Goal: Check status: Check status

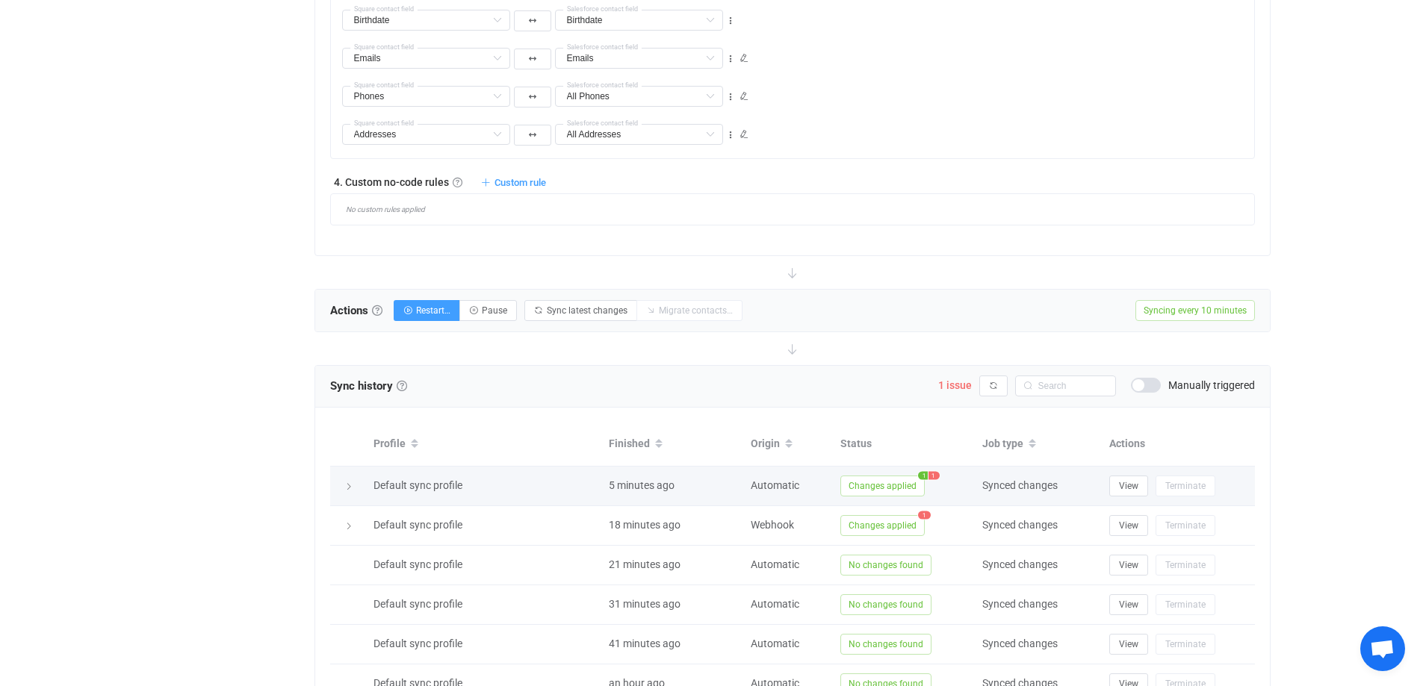
scroll to position [1026, 0]
click at [352, 483] on div at bounding box center [348, 486] width 21 height 15
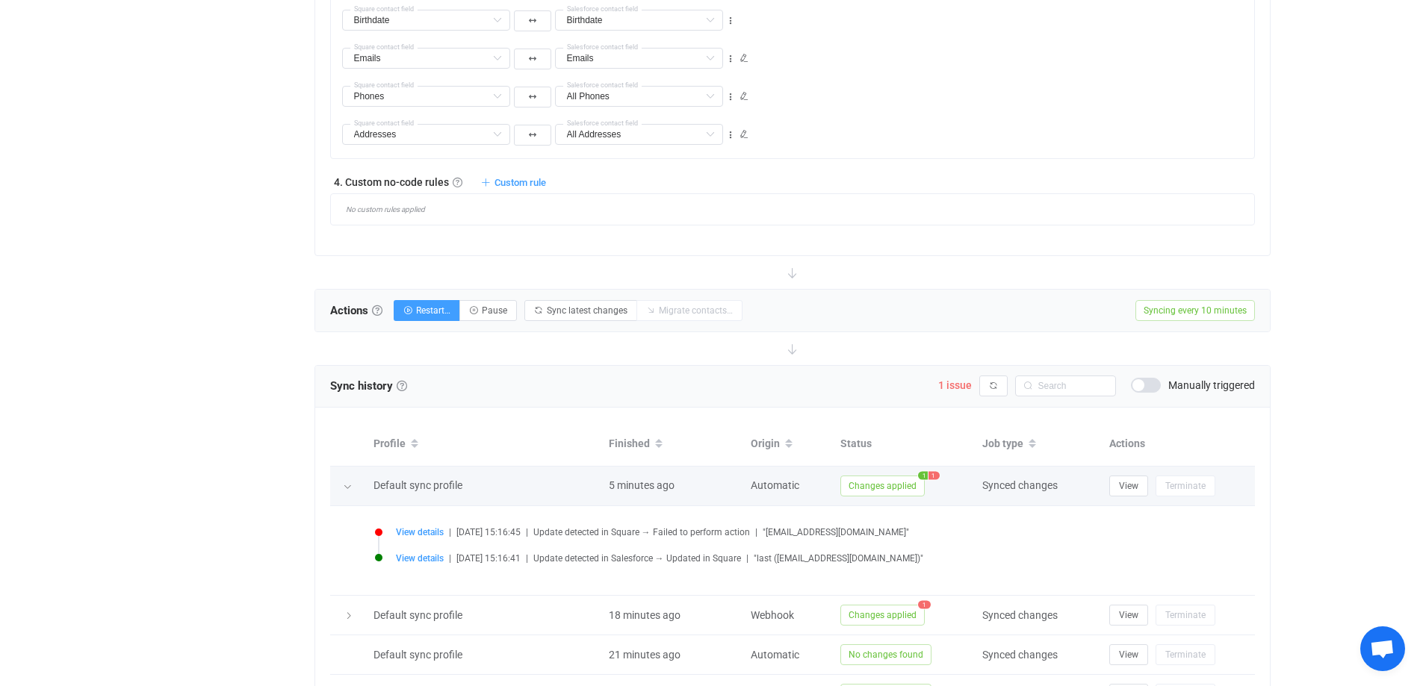
click at [352, 490] on icon at bounding box center [347, 487] width 9 height 9
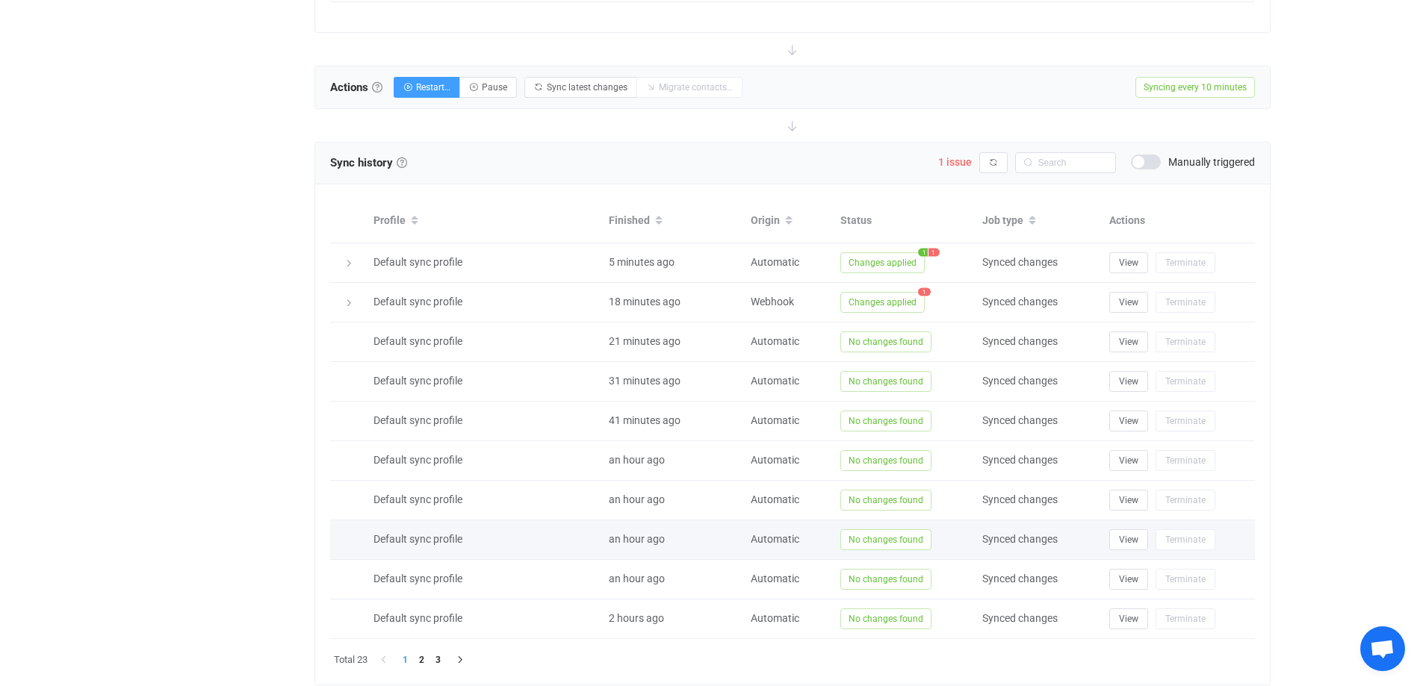
scroll to position [1223, 0]
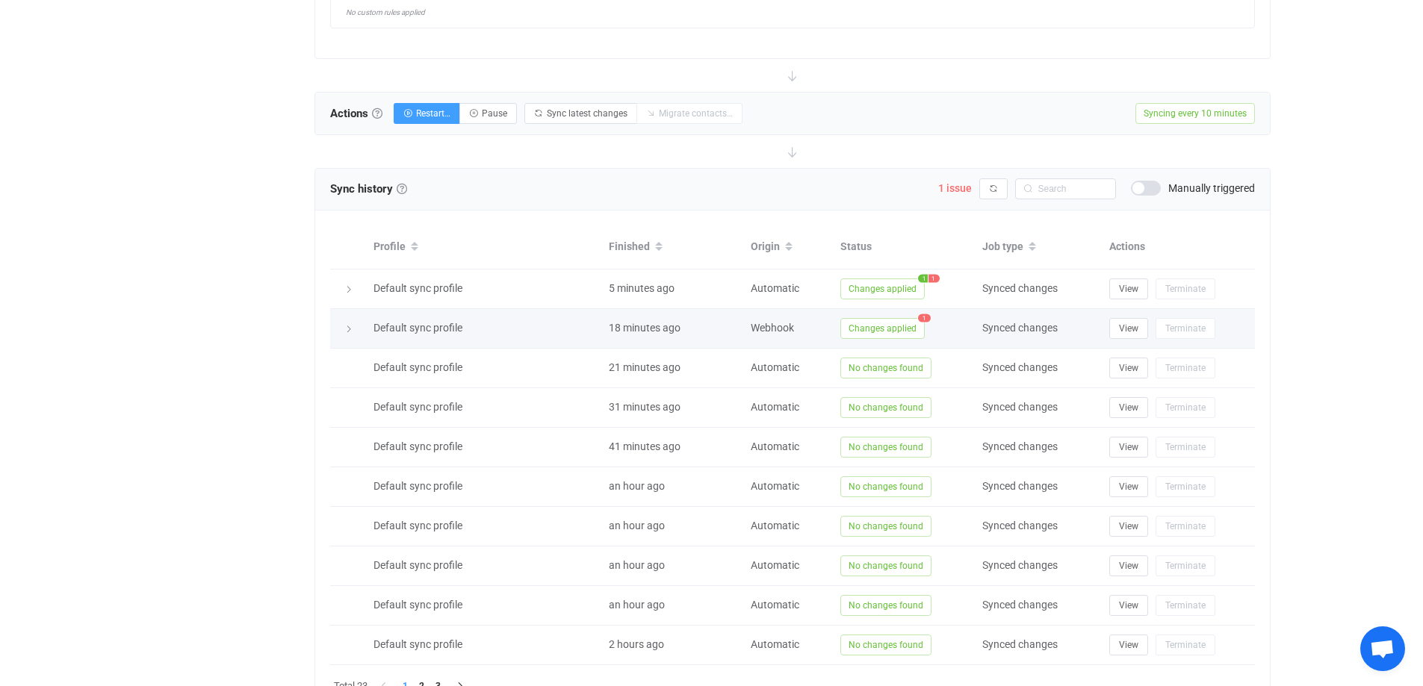
click at [342, 339] on td at bounding box center [348, 329] width 36 height 40
click at [347, 335] on div at bounding box center [348, 328] width 21 height 15
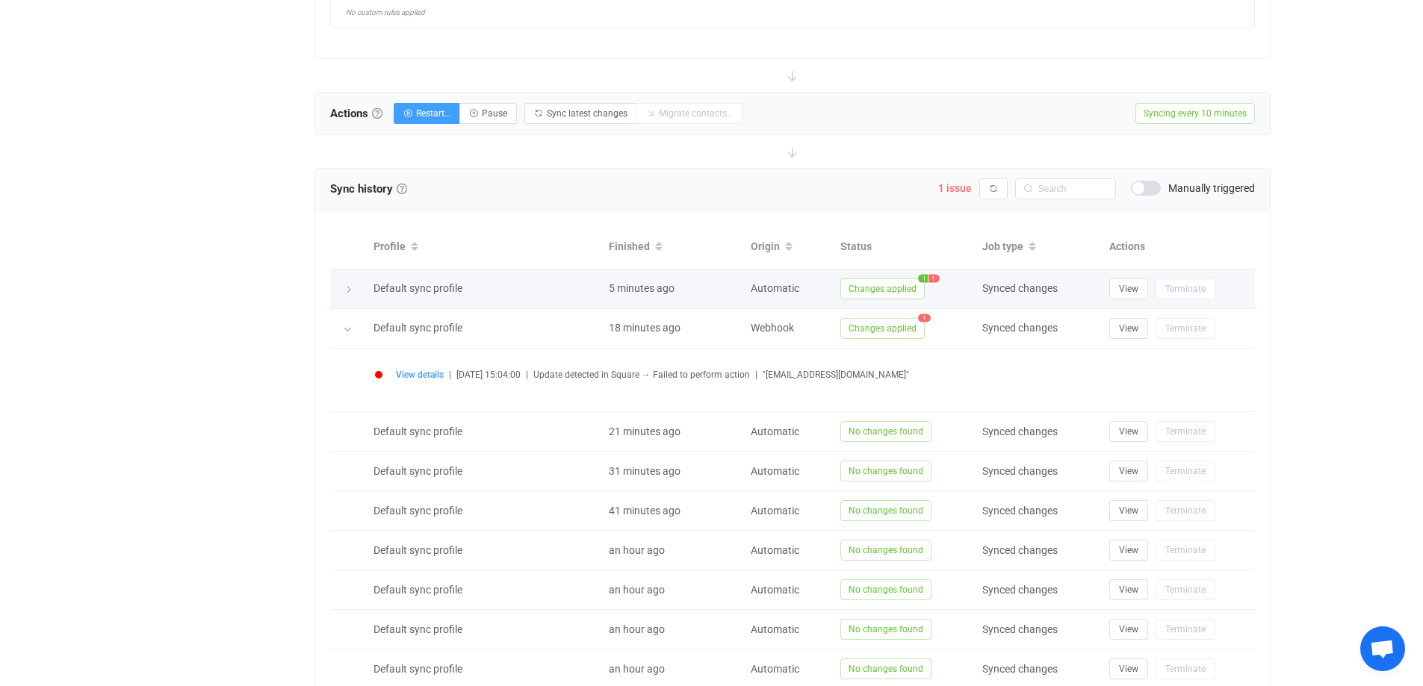
click at [351, 288] on icon at bounding box center [348, 289] width 9 height 9
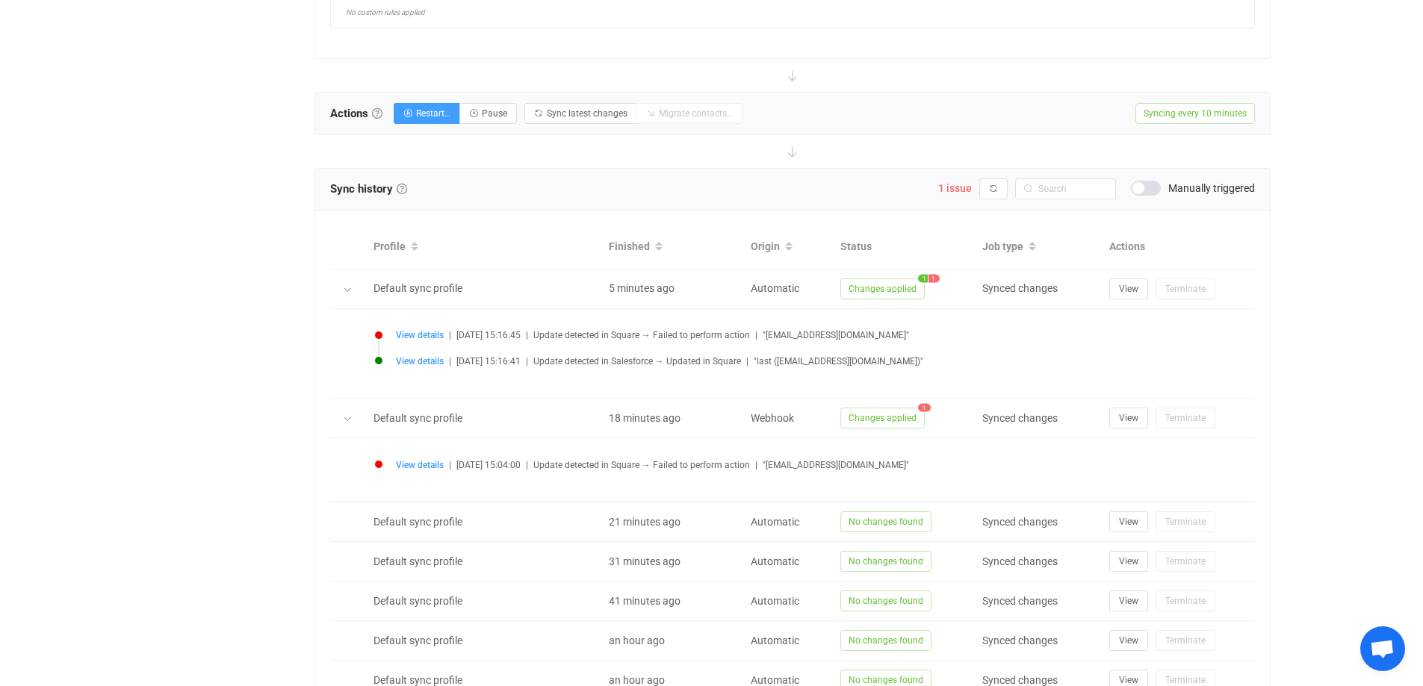
click at [811, 365] on span ""last ([EMAIL_ADDRESS][DOMAIN_NAME])"" at bounding box center [839, 361] width 170 height 10
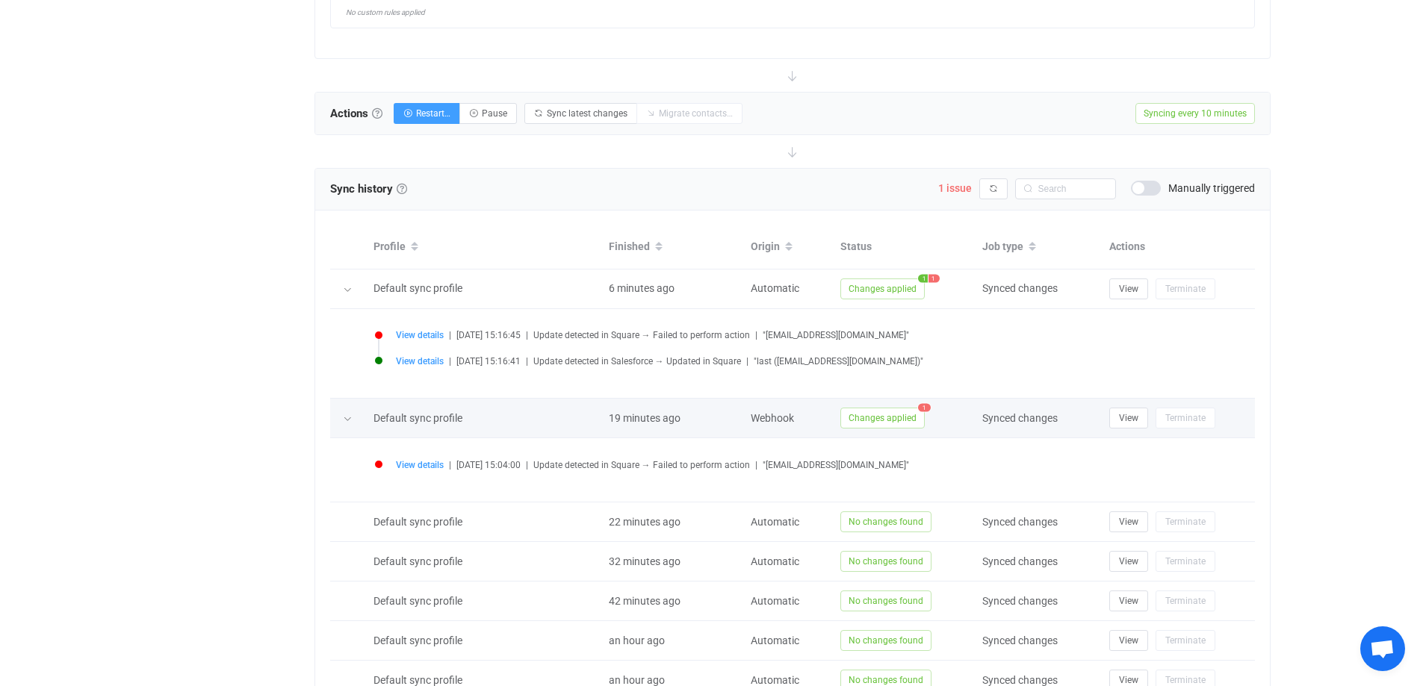
click at [869, 425] on span "Changes applied" at bounding box center [882, 418] width 84 height 21
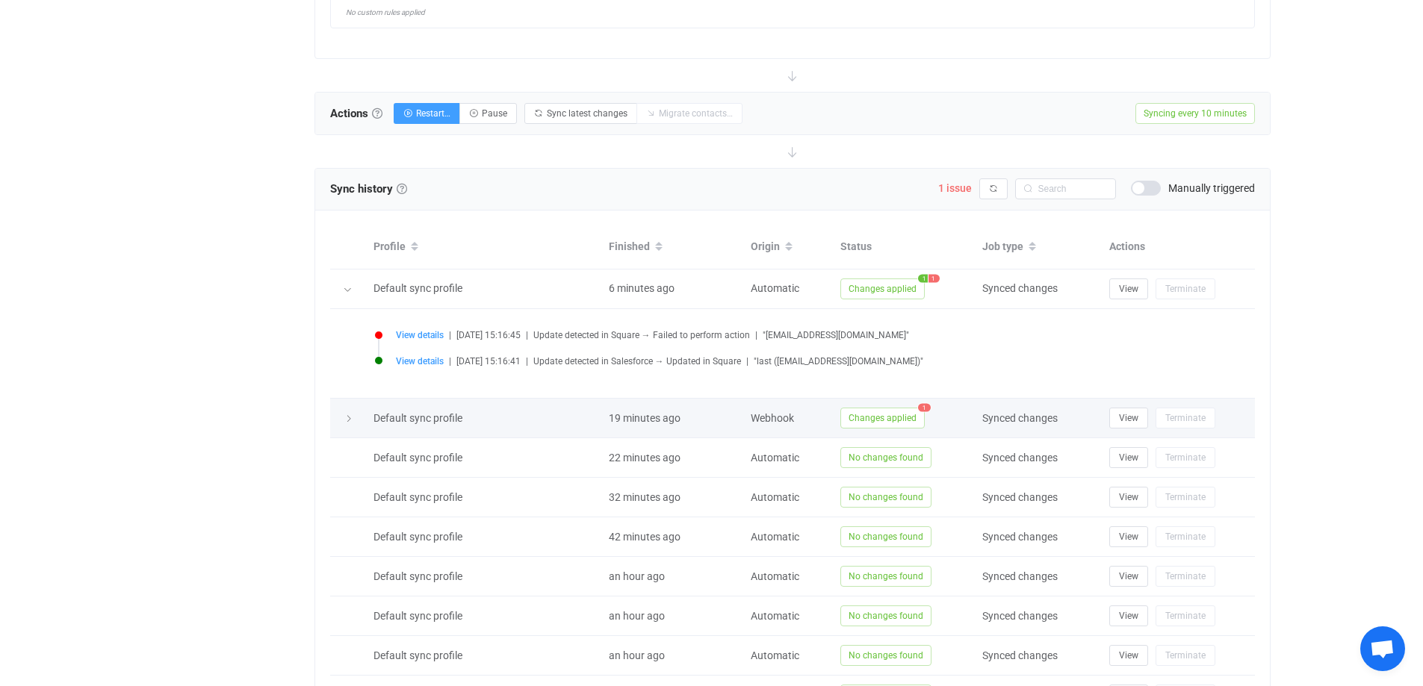
click at [869, 425] on span "Changes applied" at bounding box center [882, 418] width 84 height 21
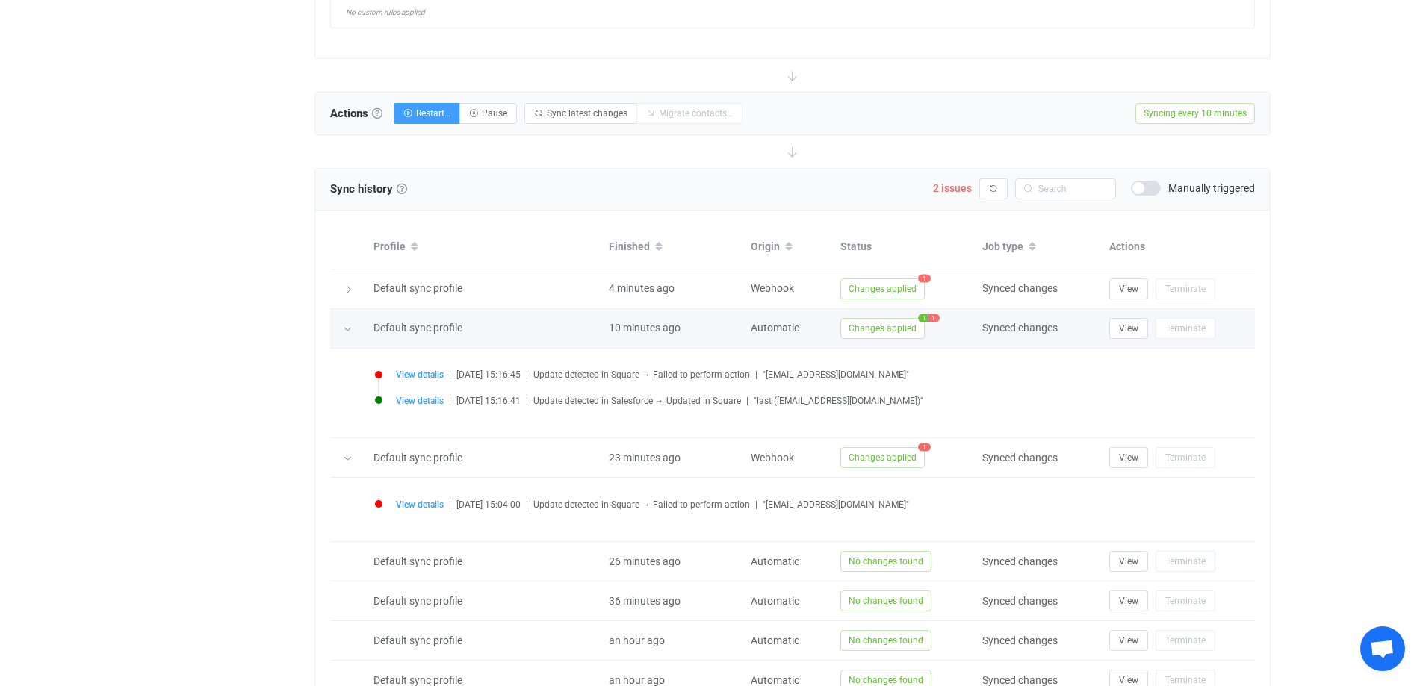
click at [349, 329] on icon at bounding box center [347, 329] width 9 height 9
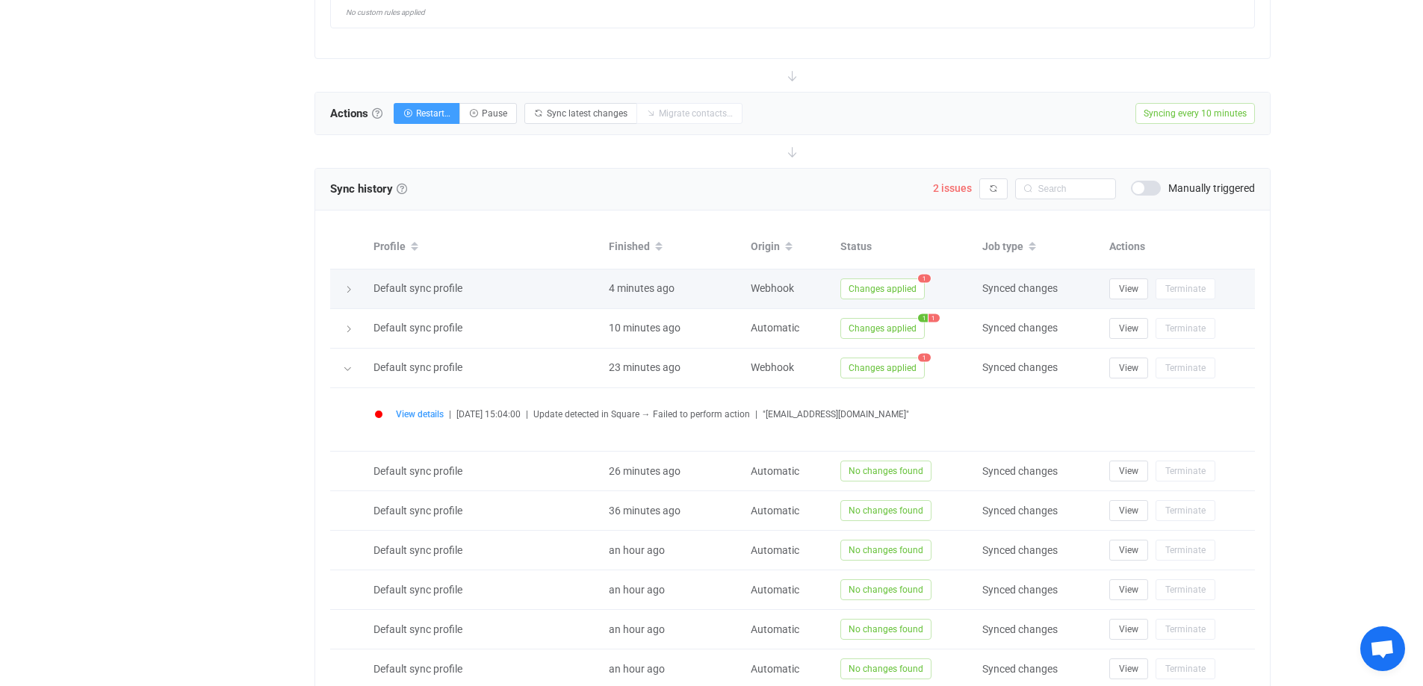
click at [397, 292] on span "Default sync profile" at bounding box center [417, 288] width 89 height 12
click at [873, 283] on span "Changes applied" at bounding box center [882, 289] width 84 height 21
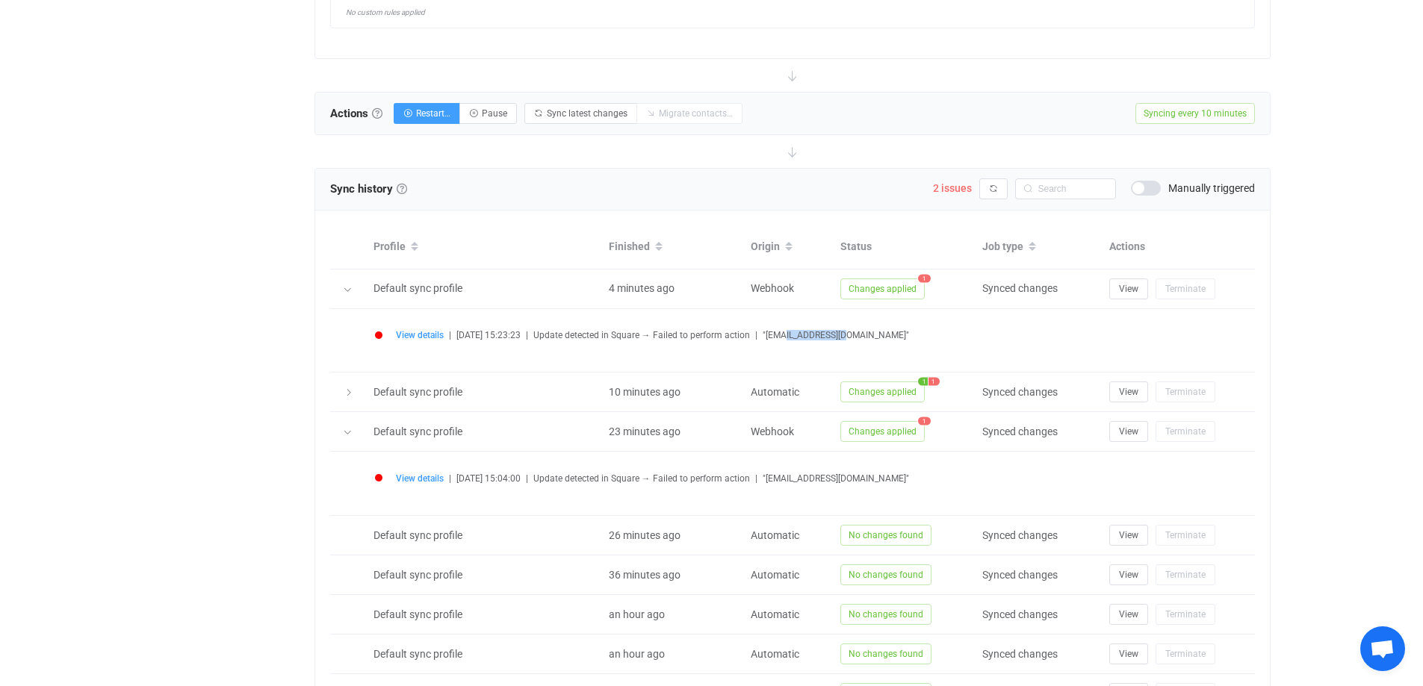
drag, startPoint x: 842, startPoint y: 334, endPoint x: 795, endPoint y: 334, distance: 46.3
click at [798, 334] on span ""[EMAIL_ADDRESS][DOMAIN_NAME]"" at bounding box center [836, 335] width 146 height 10
click at [899, 347] on li "View details | [DATE] 15:23:23 | Update detected in Square → Failed to perform …" at bounding box center [796, 345] width 843 height 26
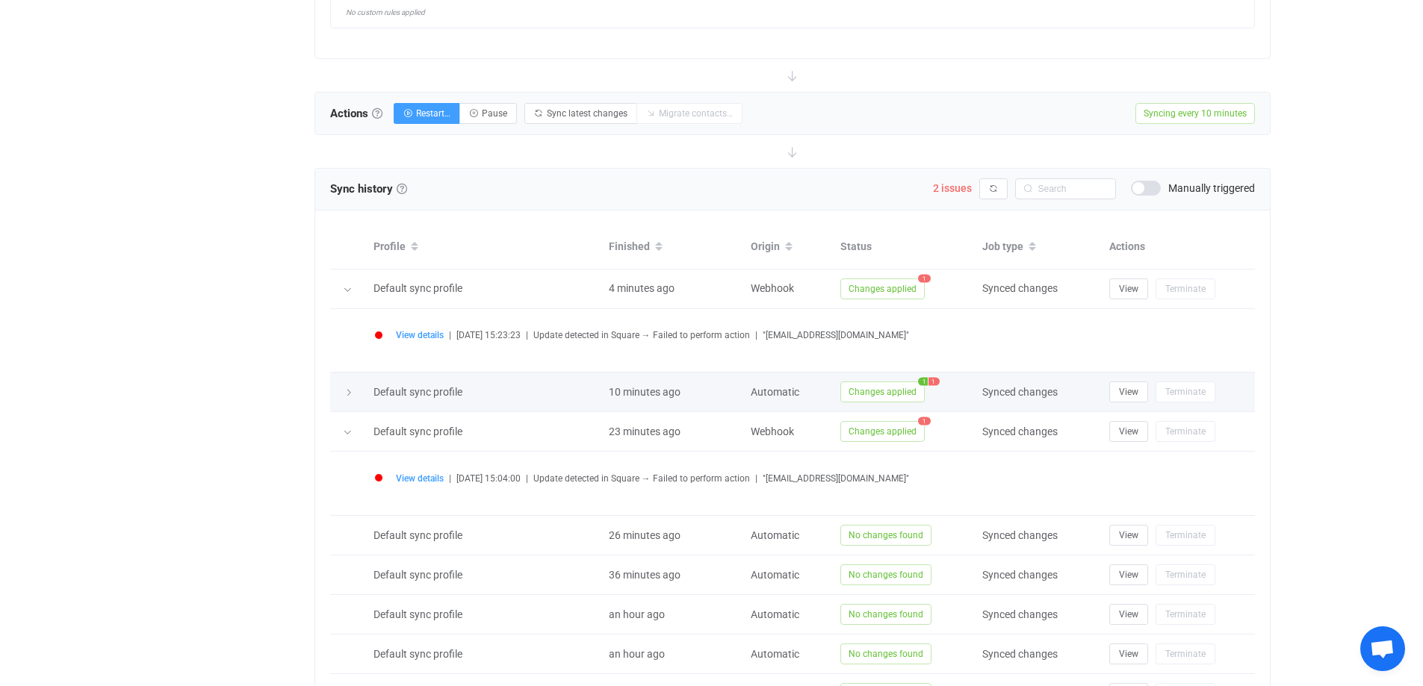
click at [882, 385] on span "Changes applied" at bounding box center [882, 392] width 84 height 21
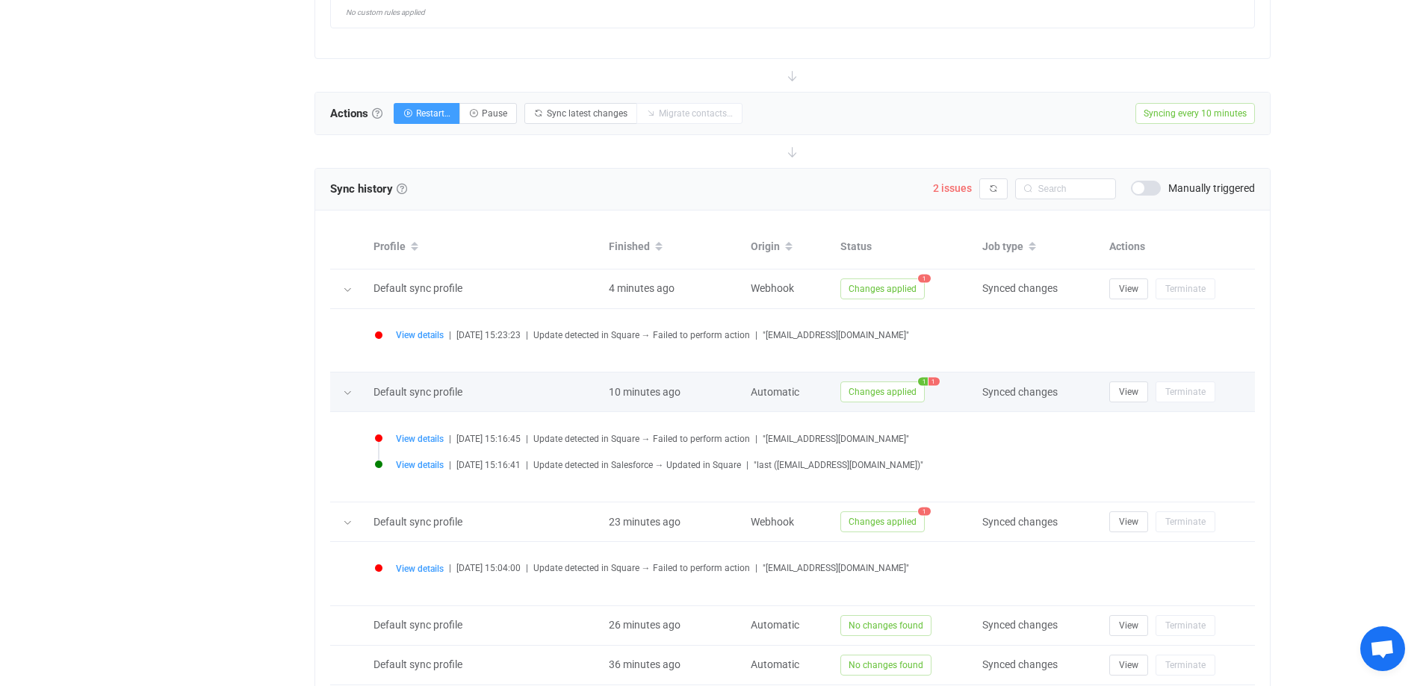
click at [893, 393] on span "Changes applied" at bounding box center [882, 392] width 84 height 21
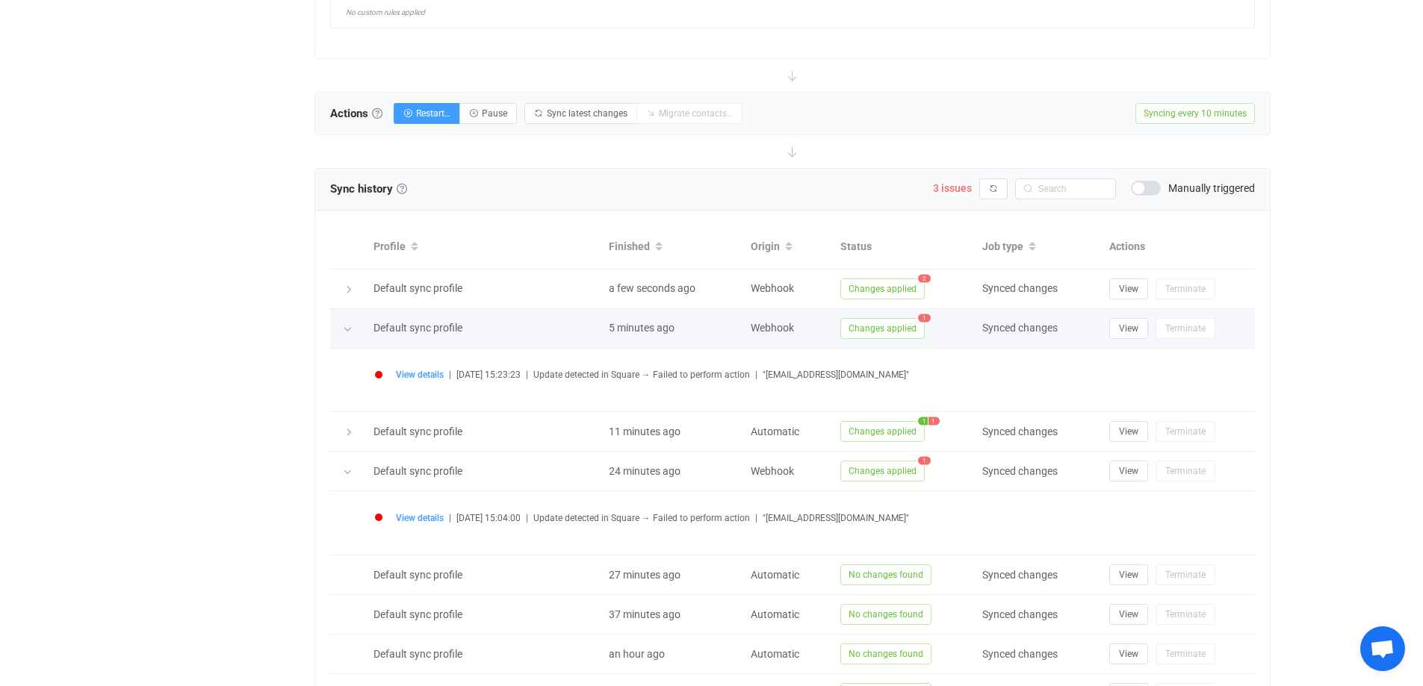
click at [341, 326] on div at bounding box center [348, 328] width 15 height 21
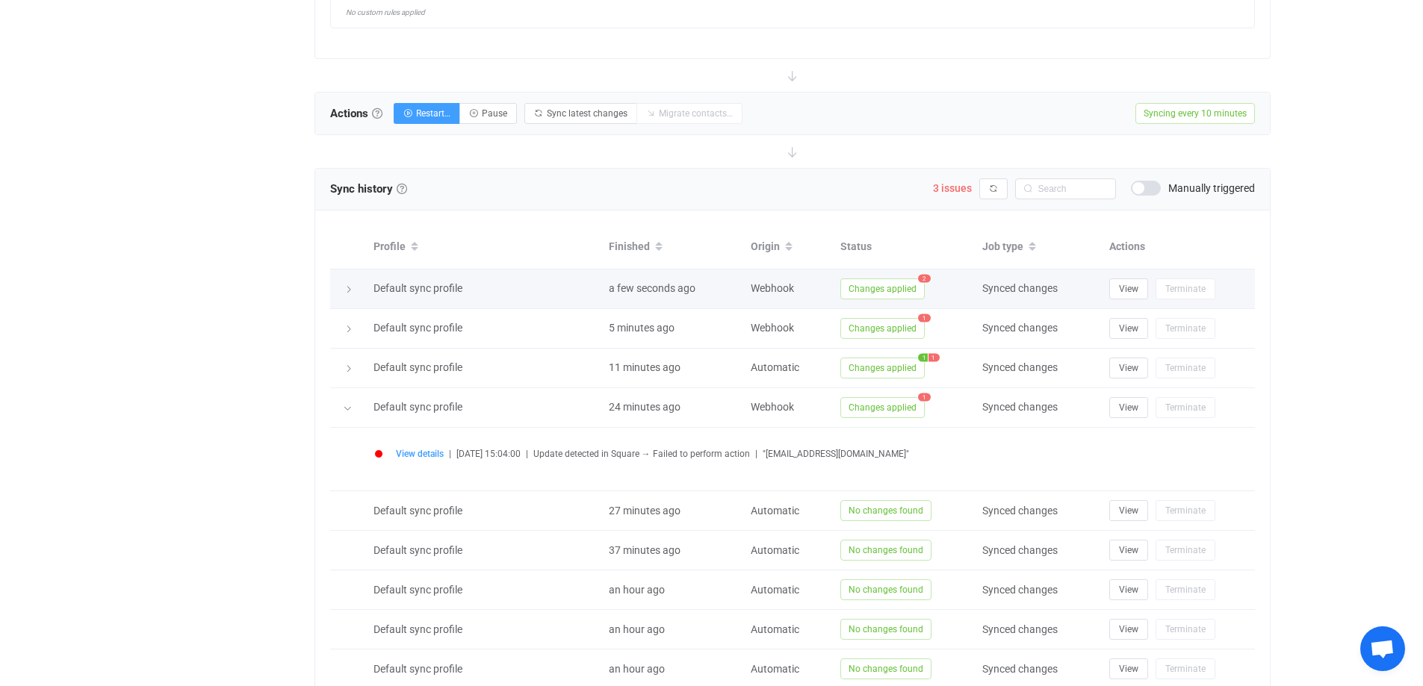
click at [354, 293] on div at bounding box center [348, 289] width 21 height 15
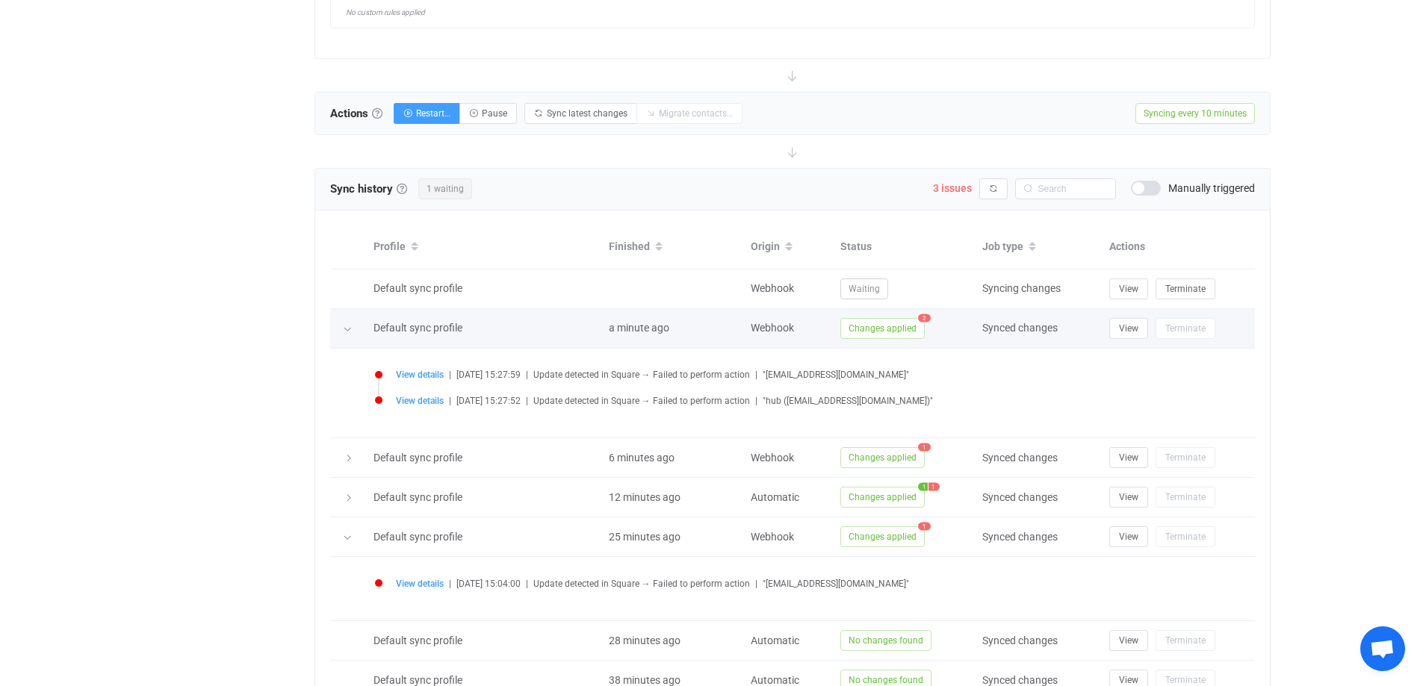
click at [340, 329] on div at bounding box center [348, 328] width 36 height 15
click at [347, 329] on icon at bounding box center [347, 329] width 9 height 9
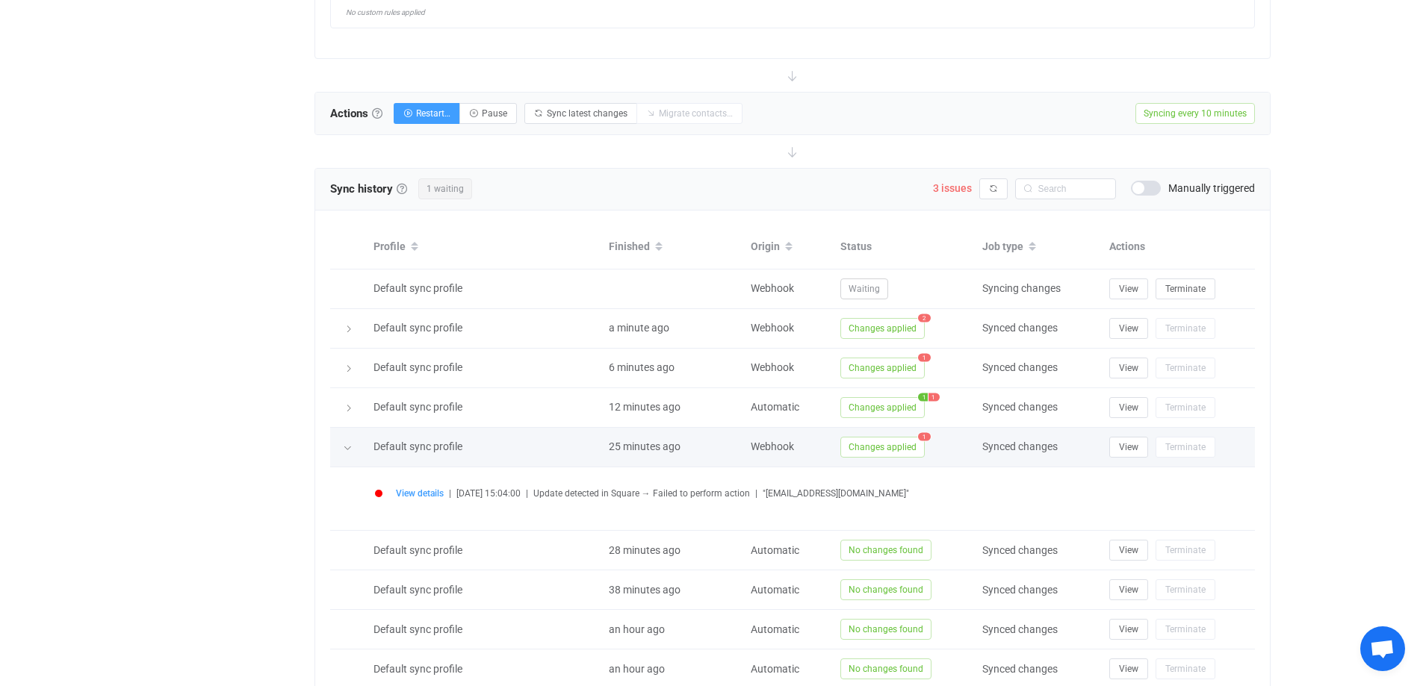
click at [345, 449] on icon at bounding box center [347, 448] width 9 height 9
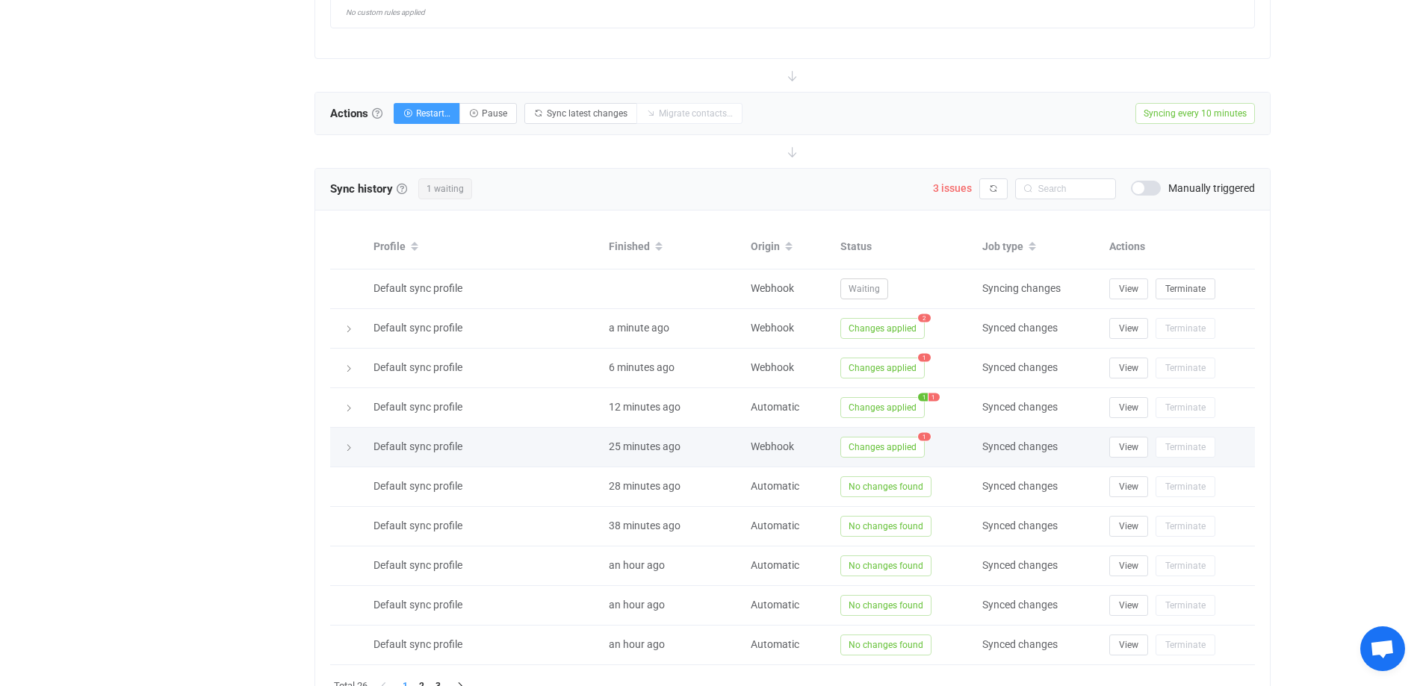
click at [344, 450] on icon at bounding box center [348, 448] width 9 height 9
click at [344, 450] on icon at bounding box center [347, 448] width 9 height 9
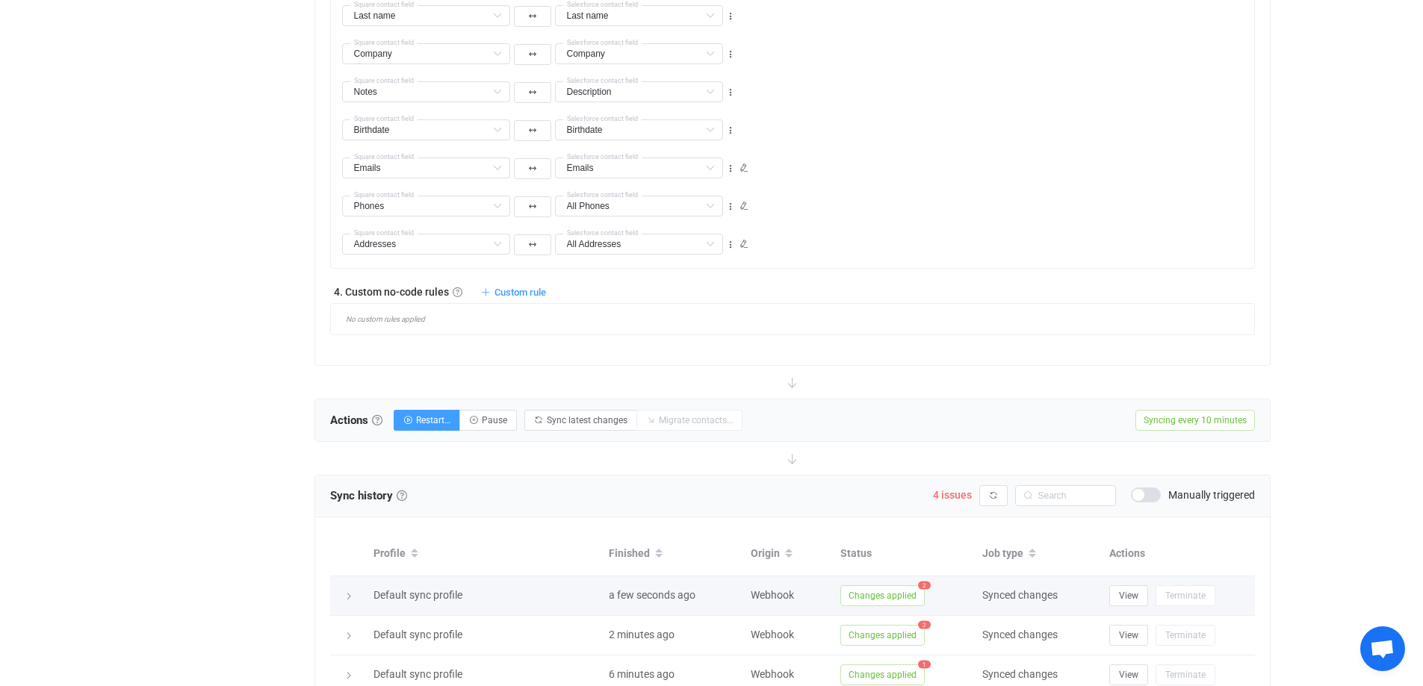
scroll to position [999, 0]
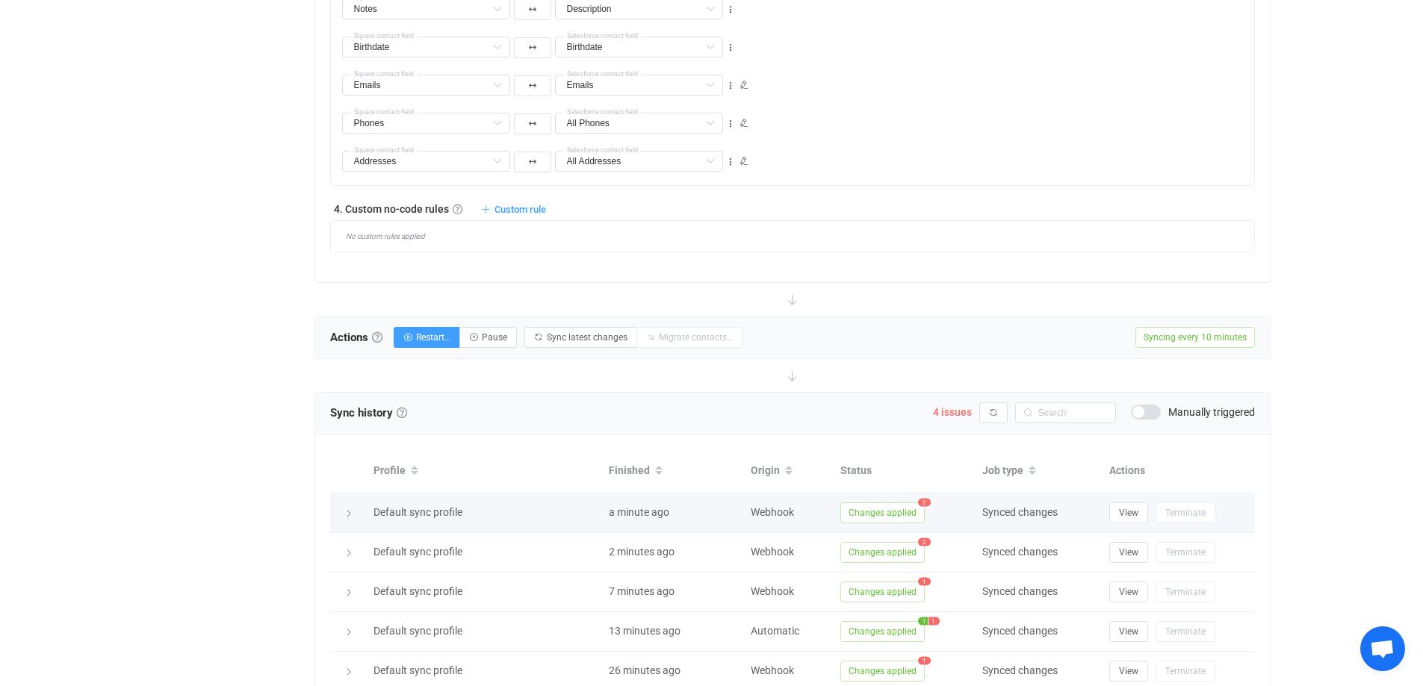
click at [882, 522] on span "Changes applied" at bounding box center [882, 513] width 84 height 21
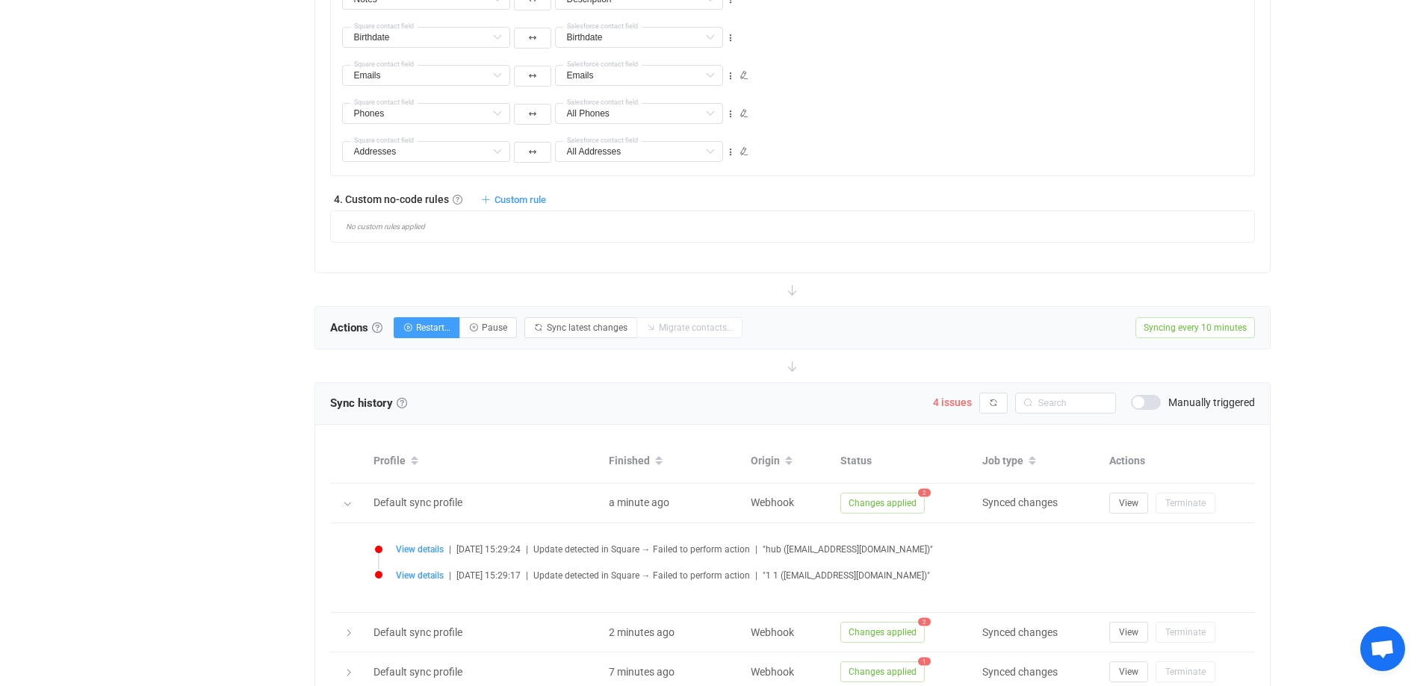
scroll to position [1073, 0]
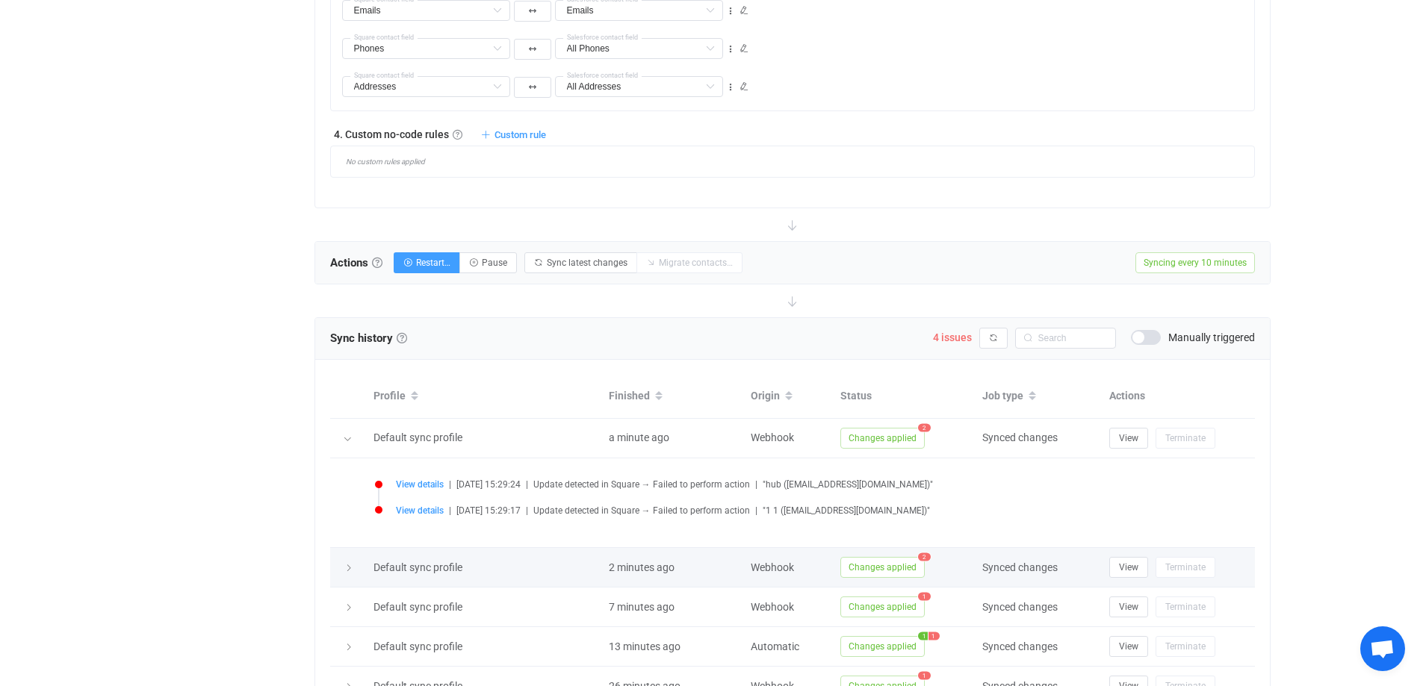
click at [904, 560] on span "Changes applied" at bounding box center [882, 567] width 84 height 21
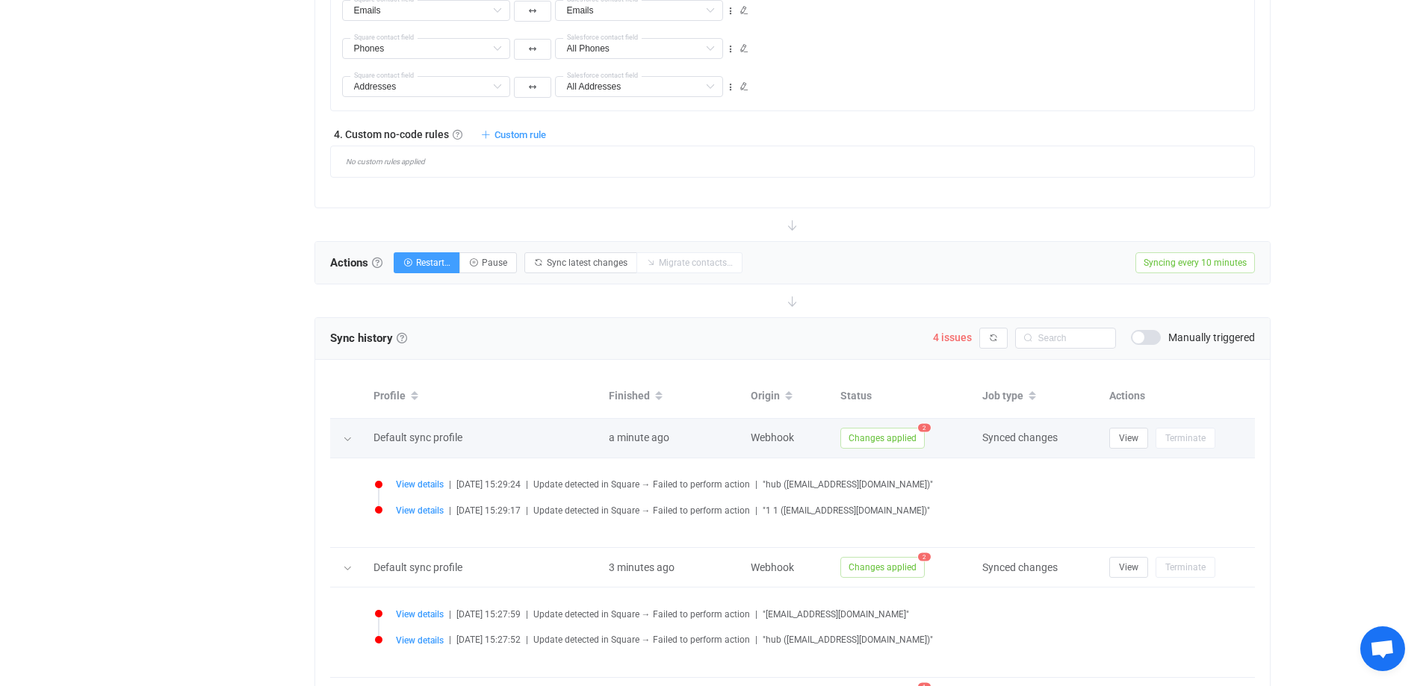
click at [338, 446] on div at bounding box center [348, 438] width 36 height 15
click at [345, 444] on icon at bounding box center [347, 439] width 9 height 9
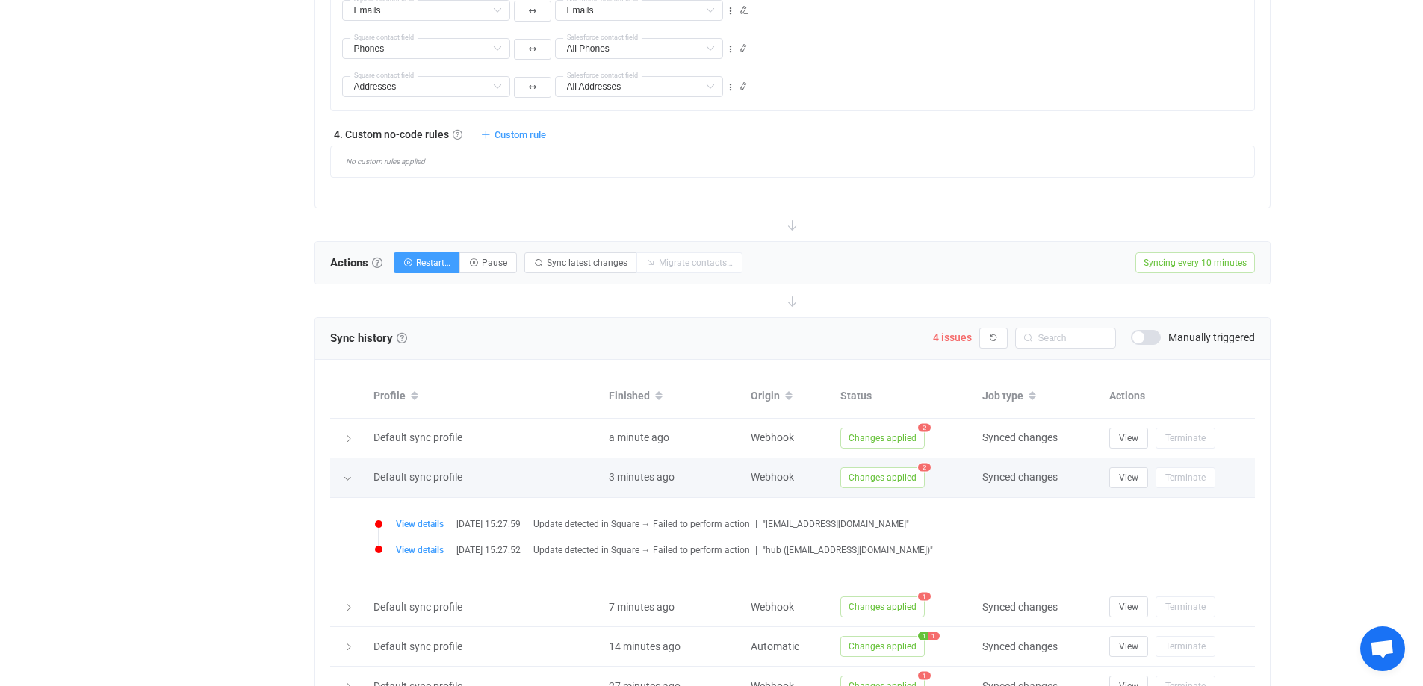
click at [344, 486] on div at bounding box center [348, 478] width 15 height 21
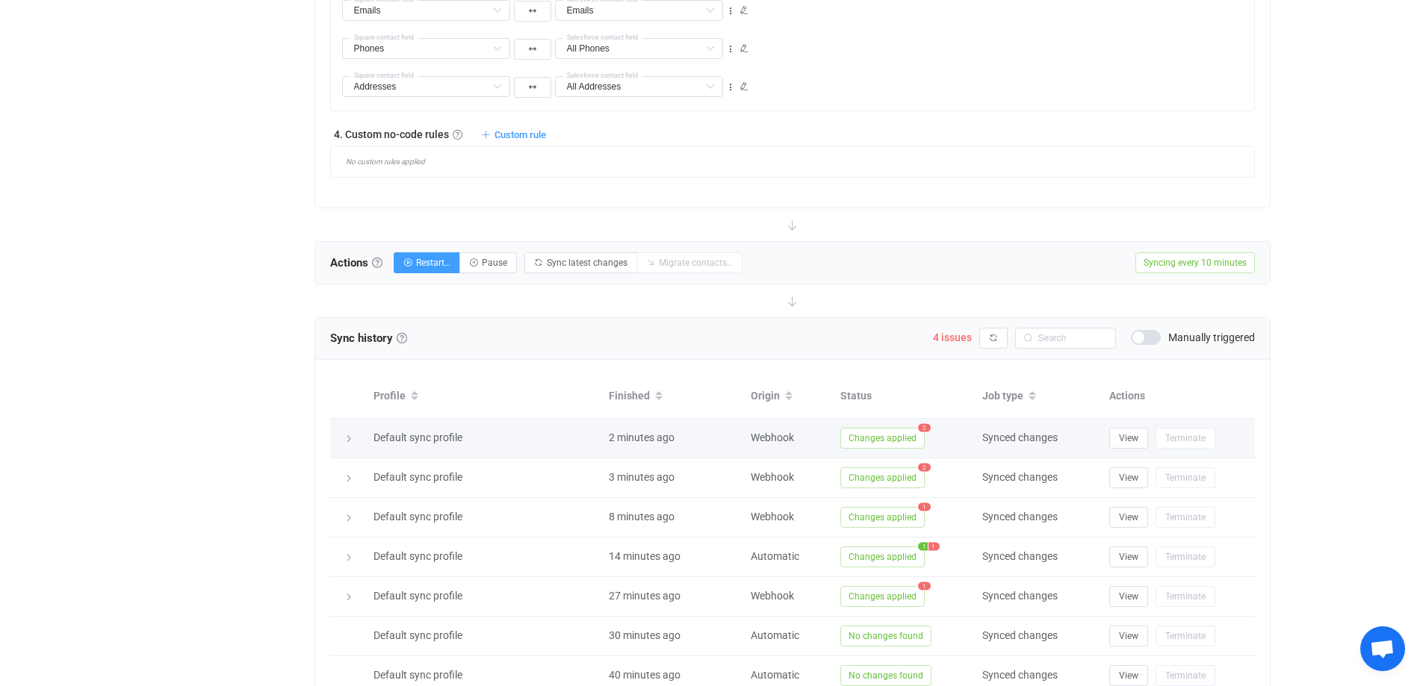
click at [354, 446] on div at bounding box center [348, 438] width 21 height 15
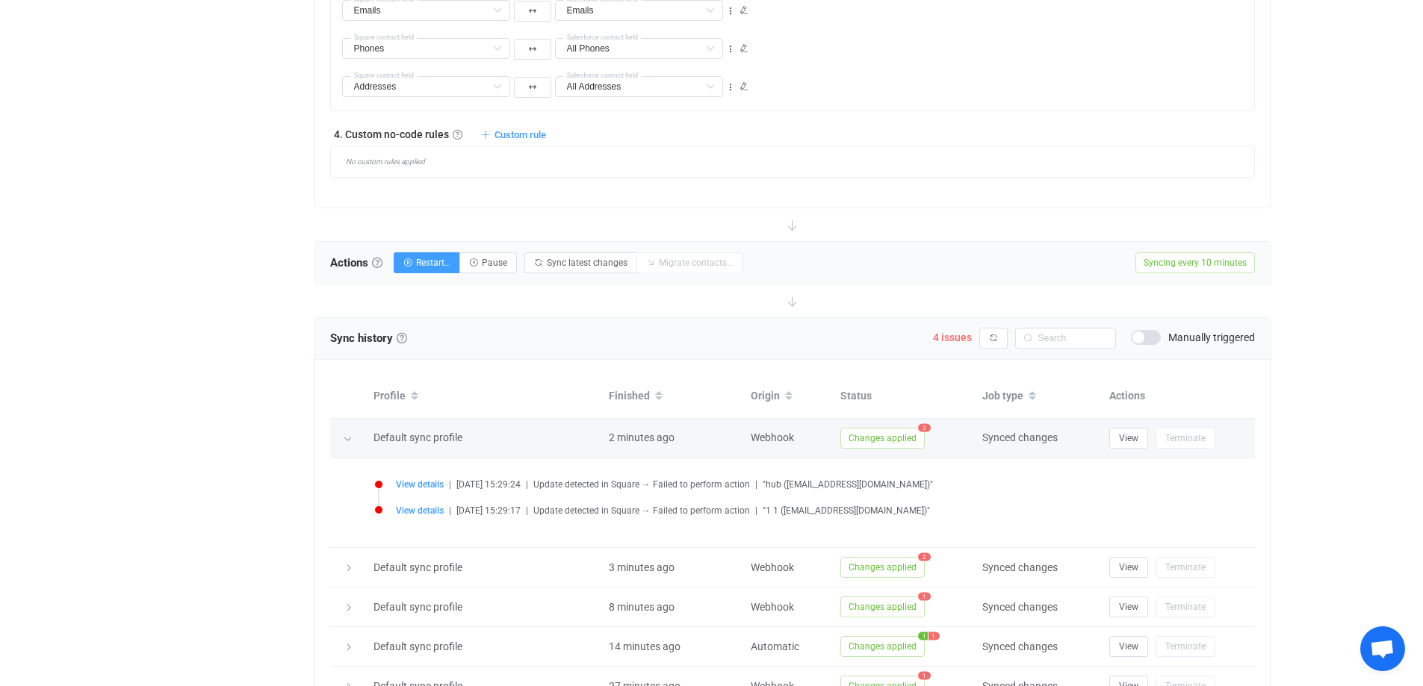
click at [354, 447] on div at bounding box center [348, 438] width 15 height 21
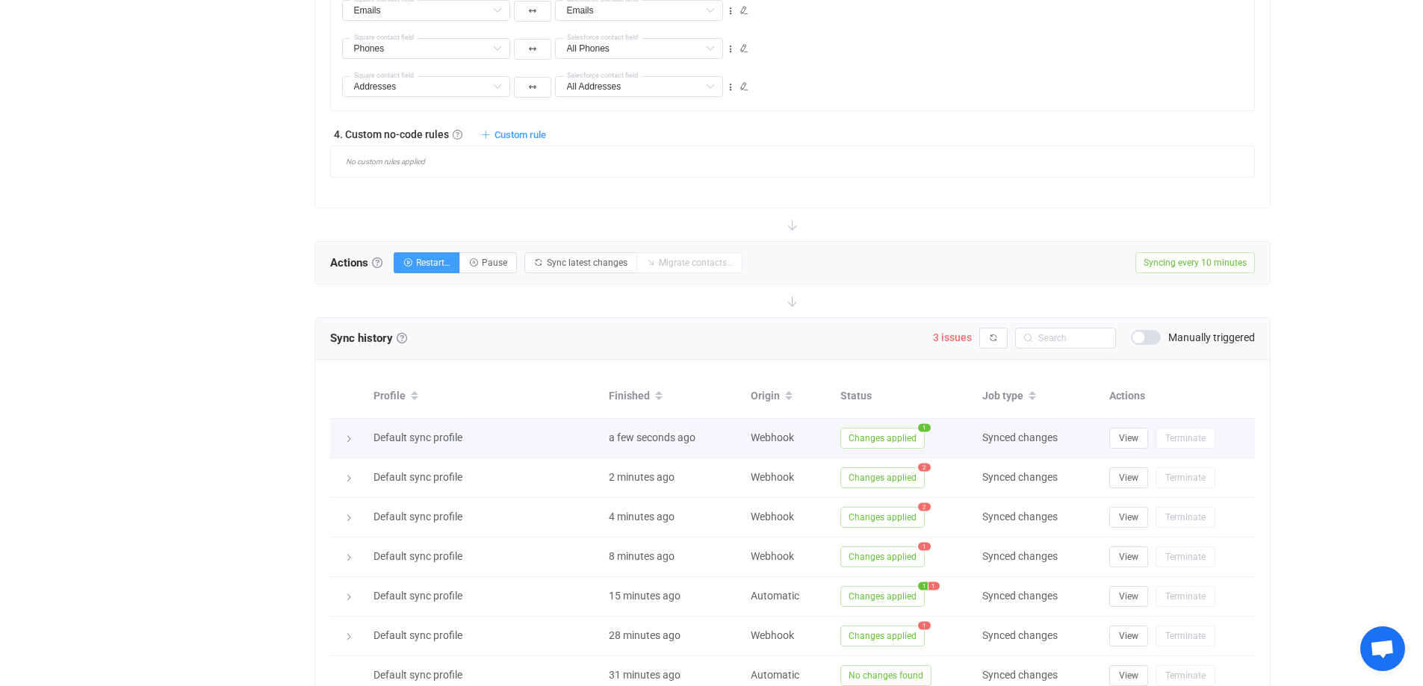
click at [435, 449] on td "Default sync profile" at bounding box center [483, 439] width 235 height 40
click at [435, 440] on span "Default sync profile" at bounding box center [417, 438] width 89 height 12
click at [336, 432] on div at bounding box center [348, 438] width 36 height 15
click at [341, 445] on div at bounding box center [348, 438] width 21 height 15
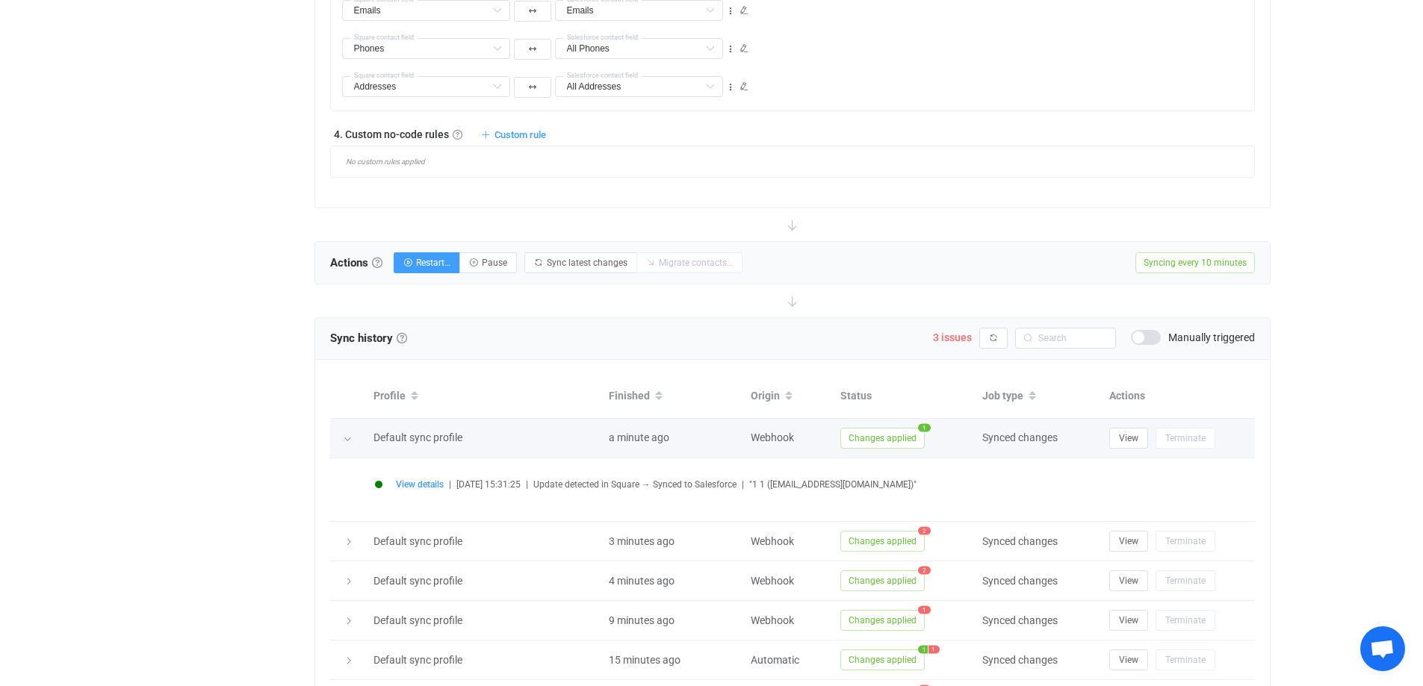
click at [344, 440] on icon at bounding box center [347, 439] width 9 height 9
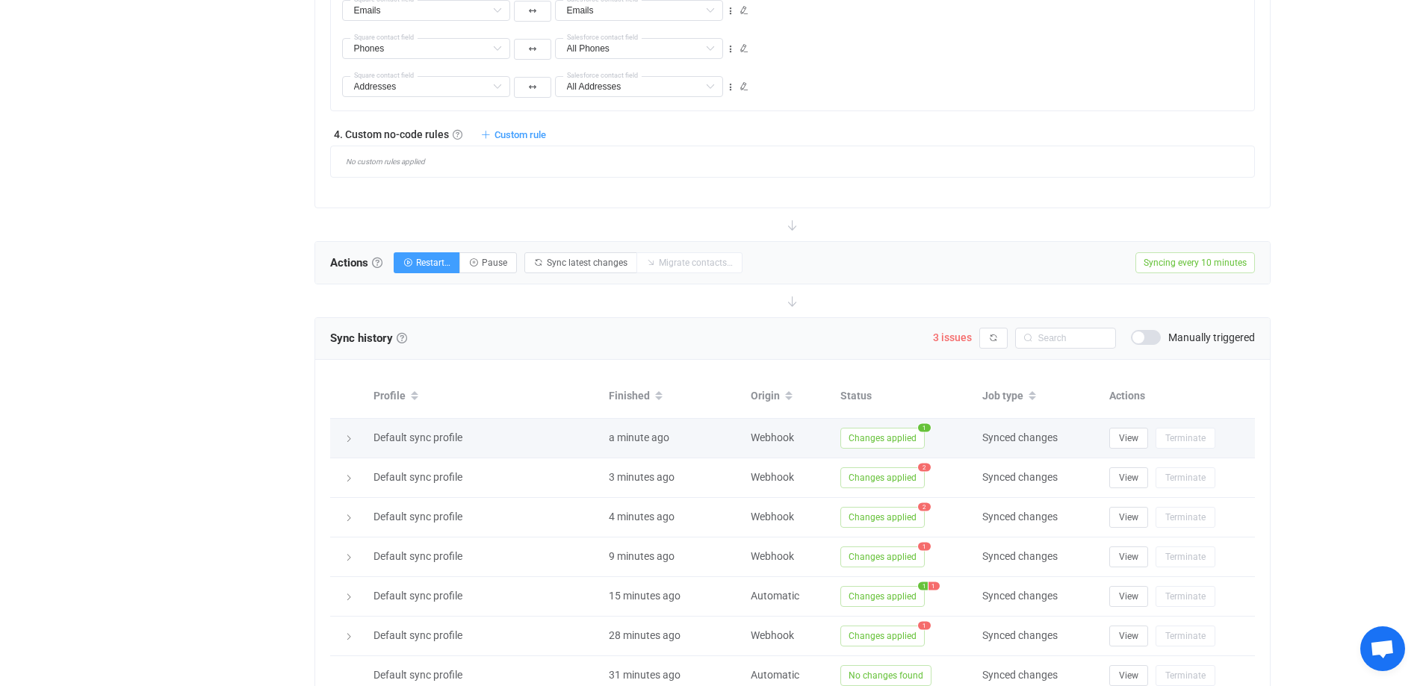
click at [904, 440] on span "Changes applied" at bounding box center [882, 438] width 84 height 21
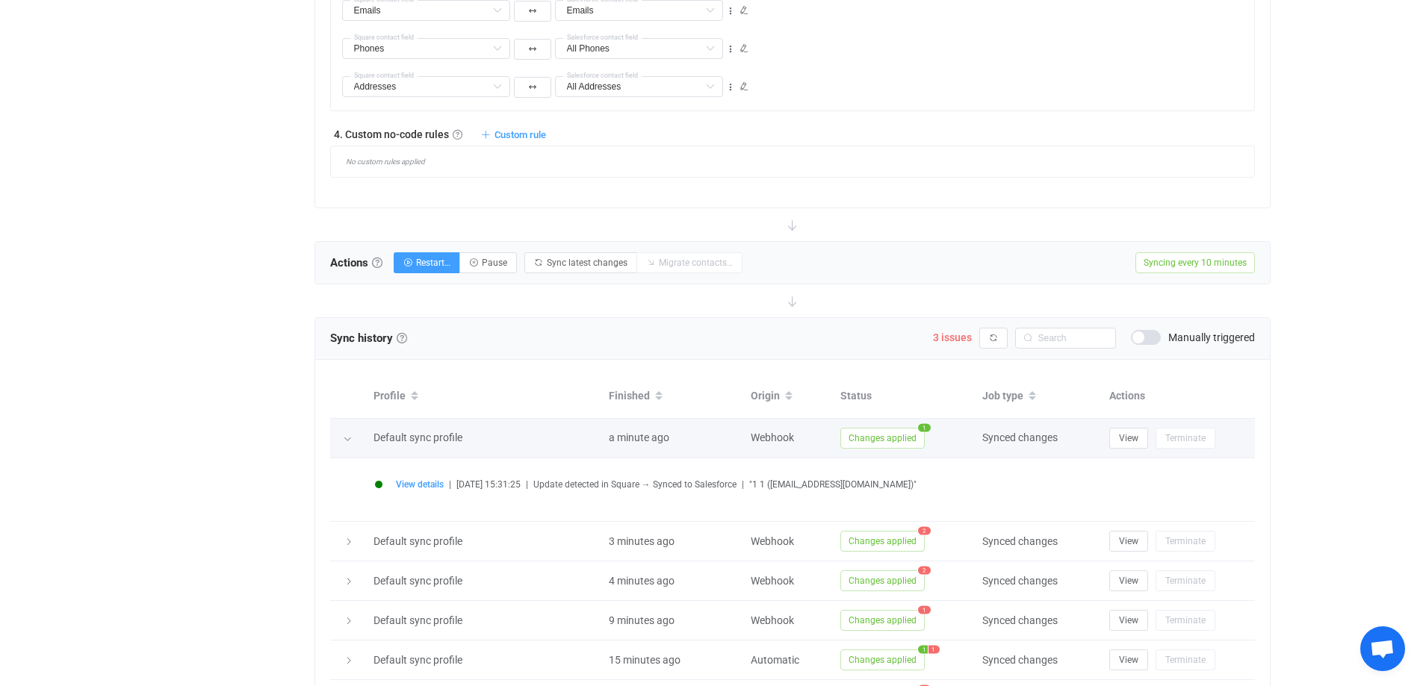
click at [904, 439] on span "Changes applied" at bounding box center [882, 438] width 84 height 21
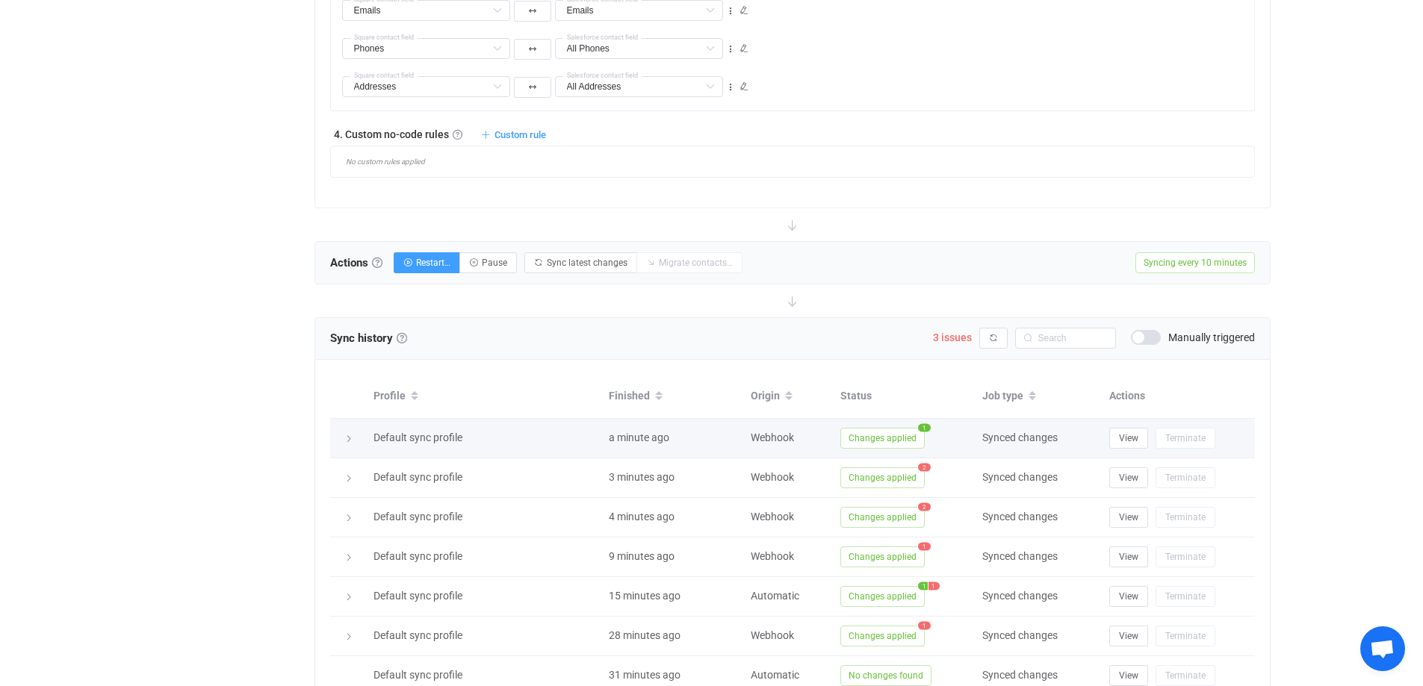
click at [903, 438] on span "Changes applied" at bounding box center [882, 438] width 84 height 21
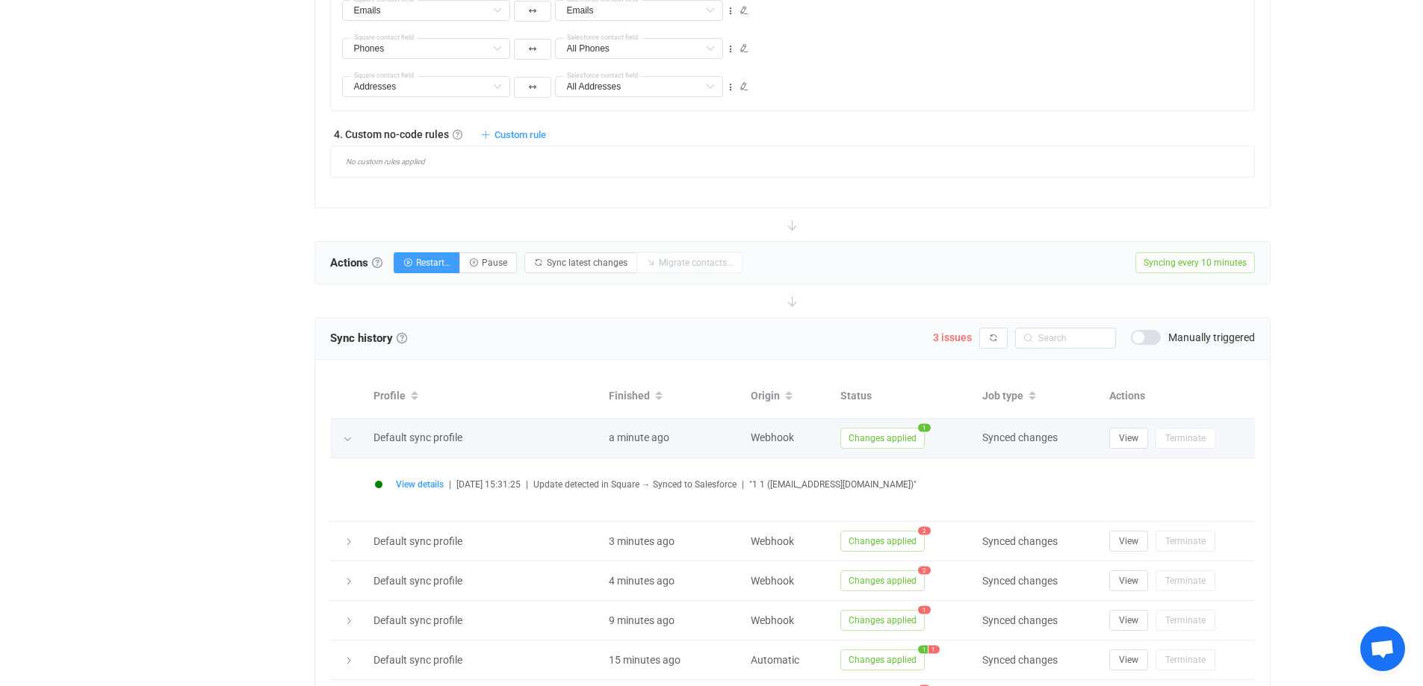
click at [903, 438] on span "Changes applied" at bounding box center [882, 438] width 84 height 21
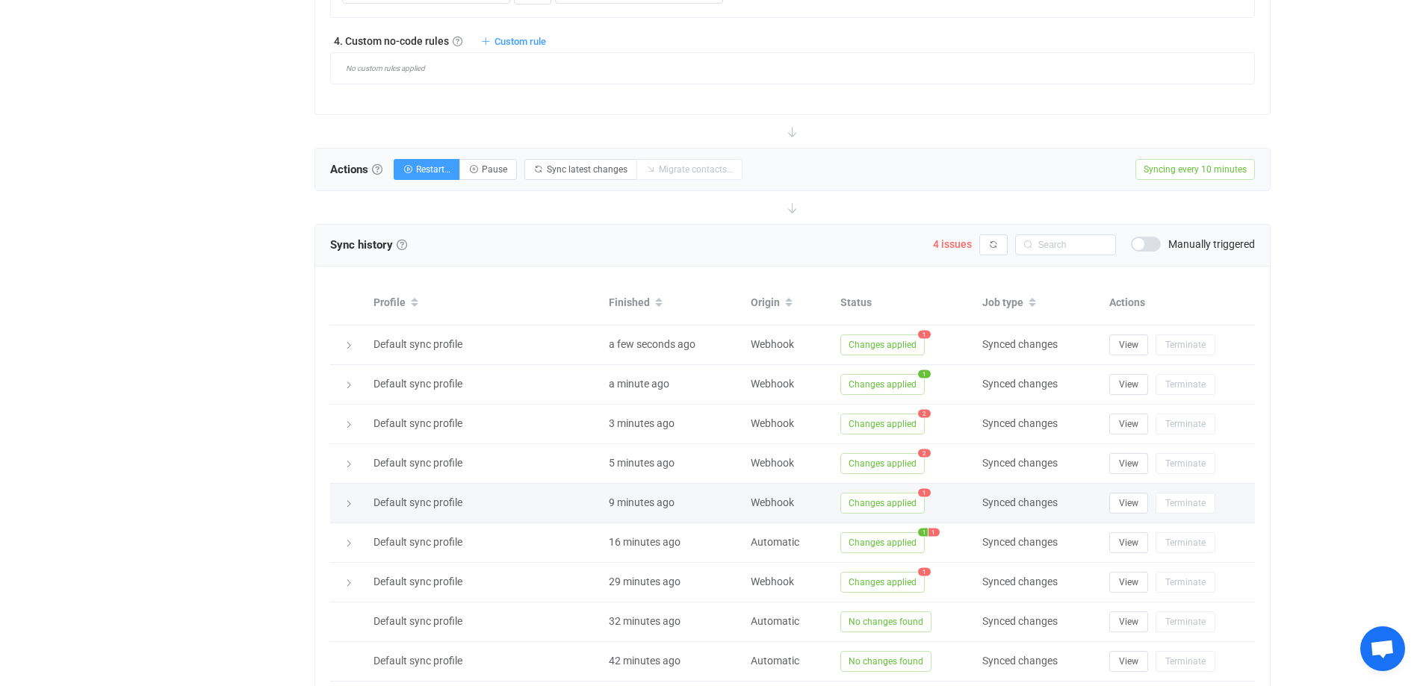
scroll to position [1297, 0]
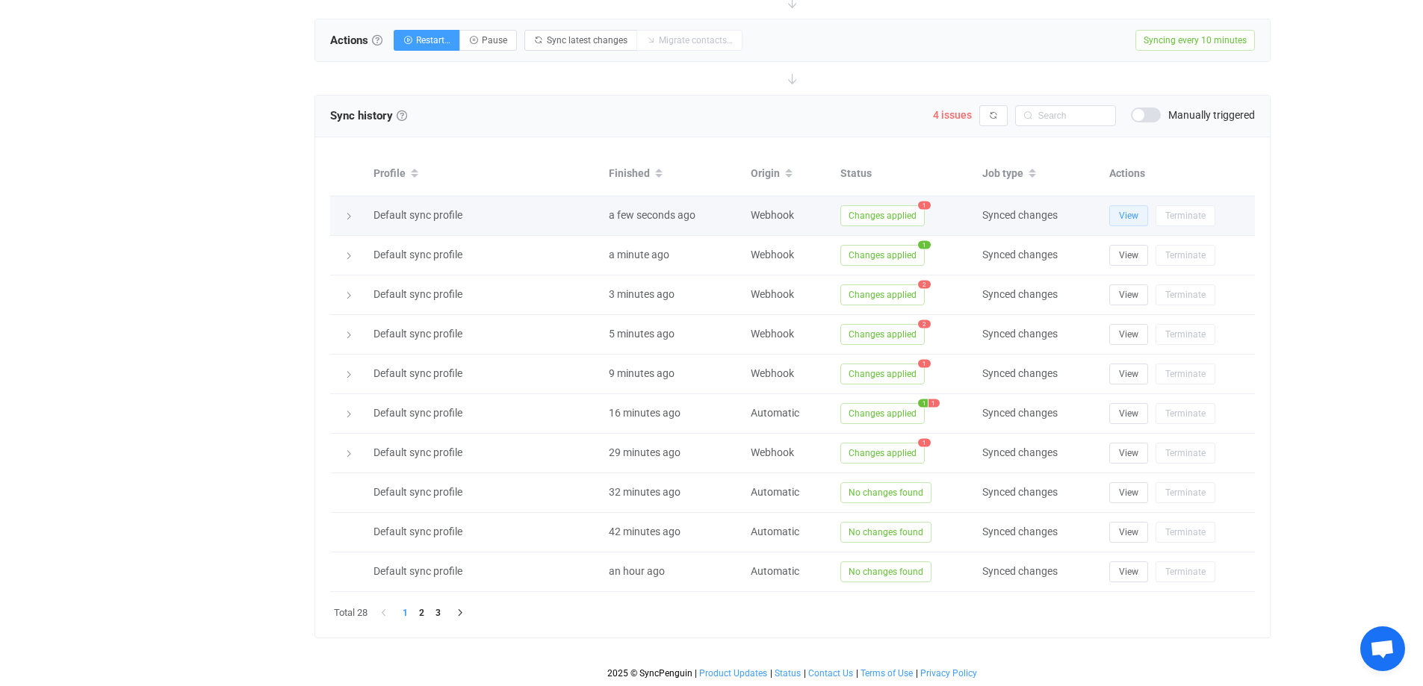
click at [1132, 220] on span "View" at bounding box center [1128, 216] width 19 height 10
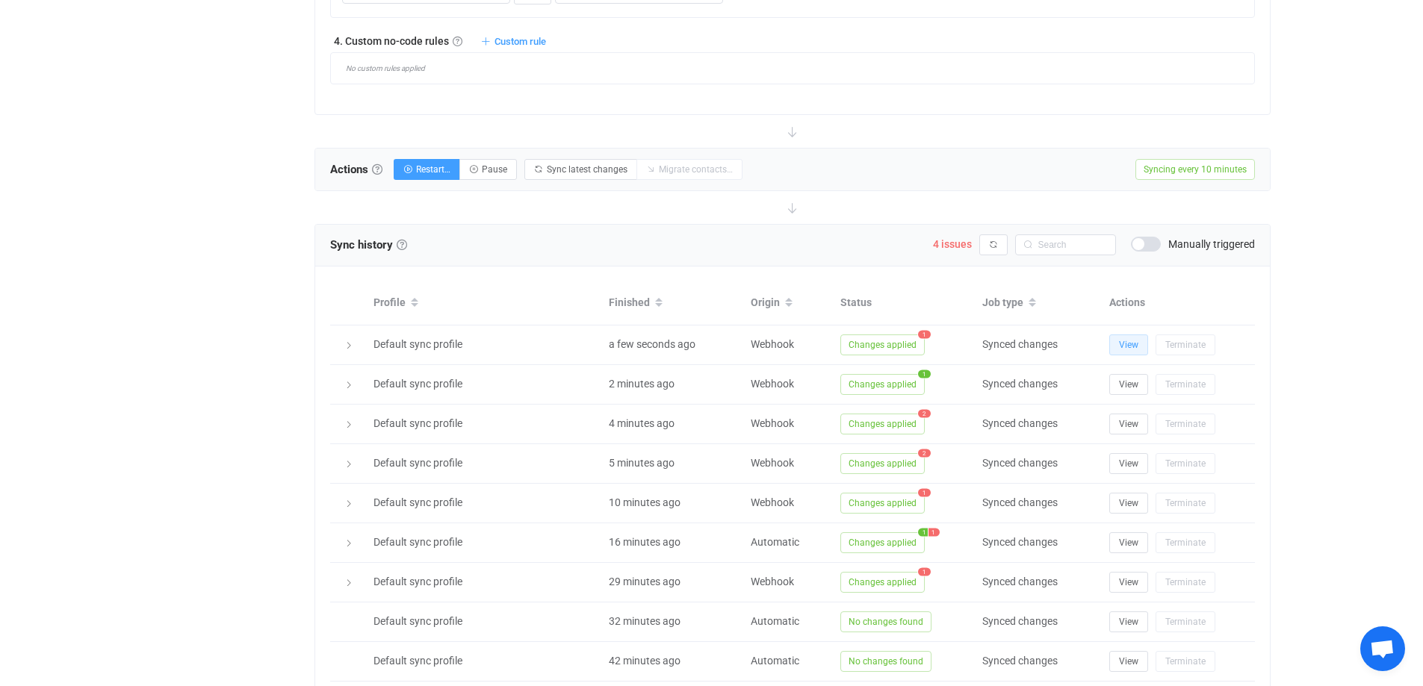
scroll to position [1148, 0]
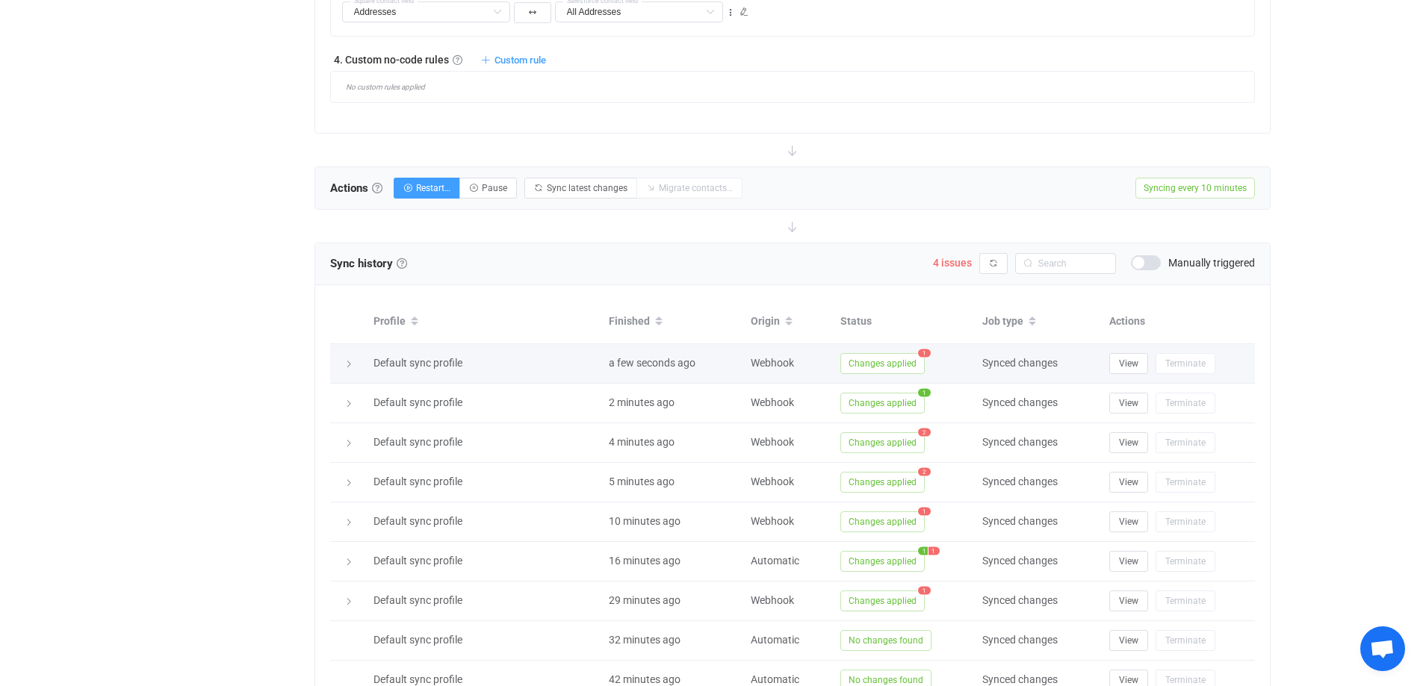
click at [355, 363] on div at bounding box center [348, 363] width 21 height 15
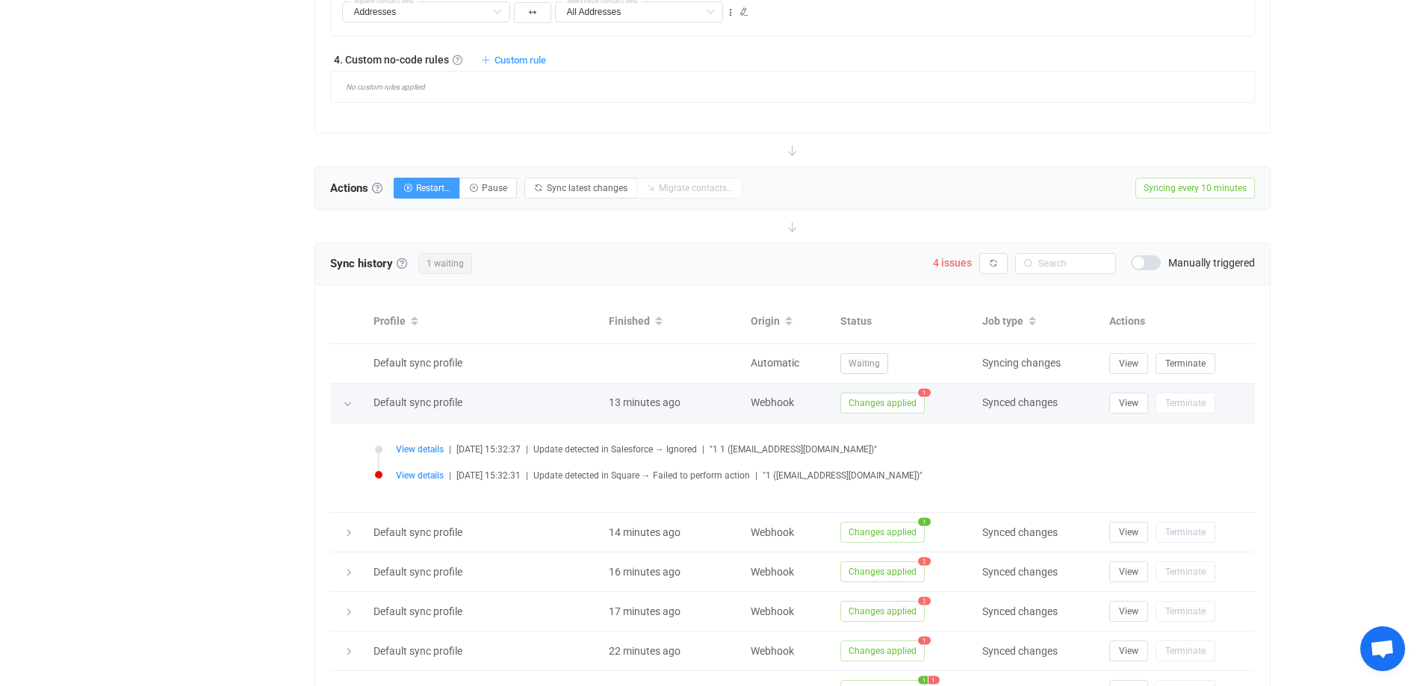
click at [906, 400] on span "Changes applied" at bounding box center [882, 403] width 84 height 21
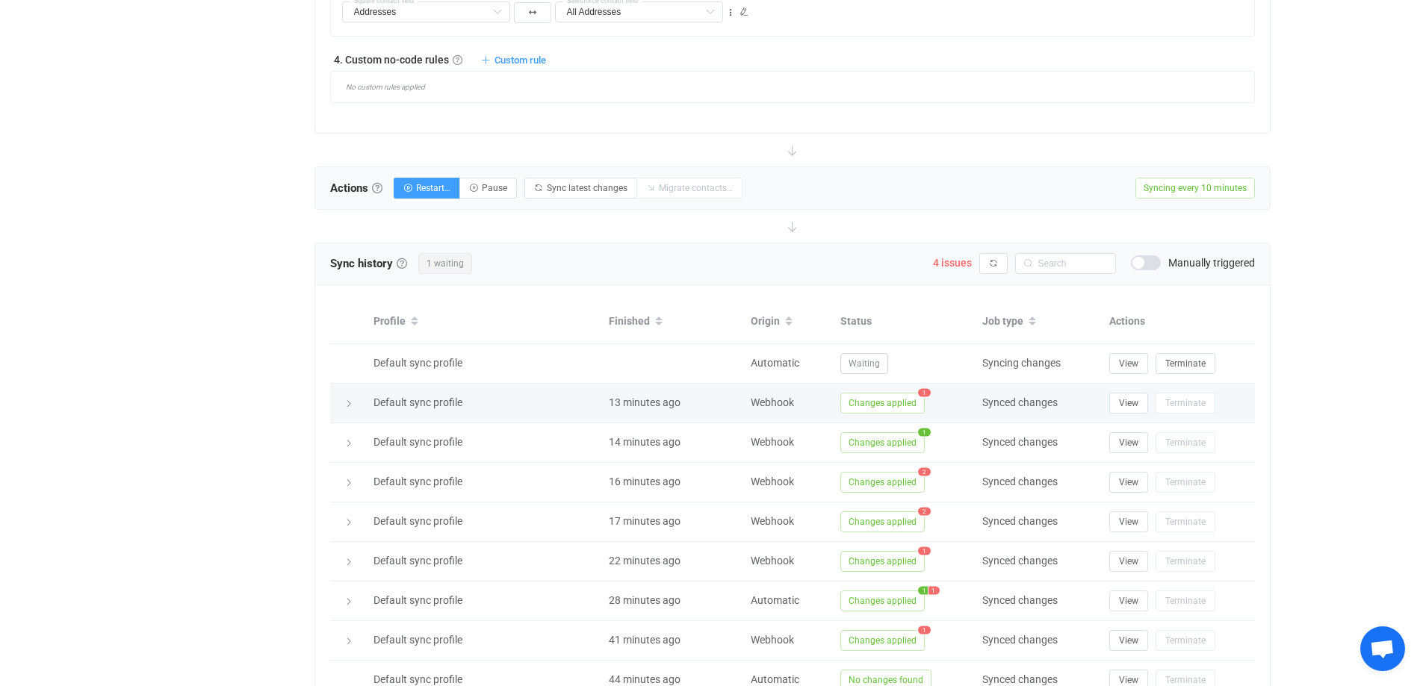
click at [906, 405] on span "Changes applied" at bounding box center [882, 403] width 84 height 21
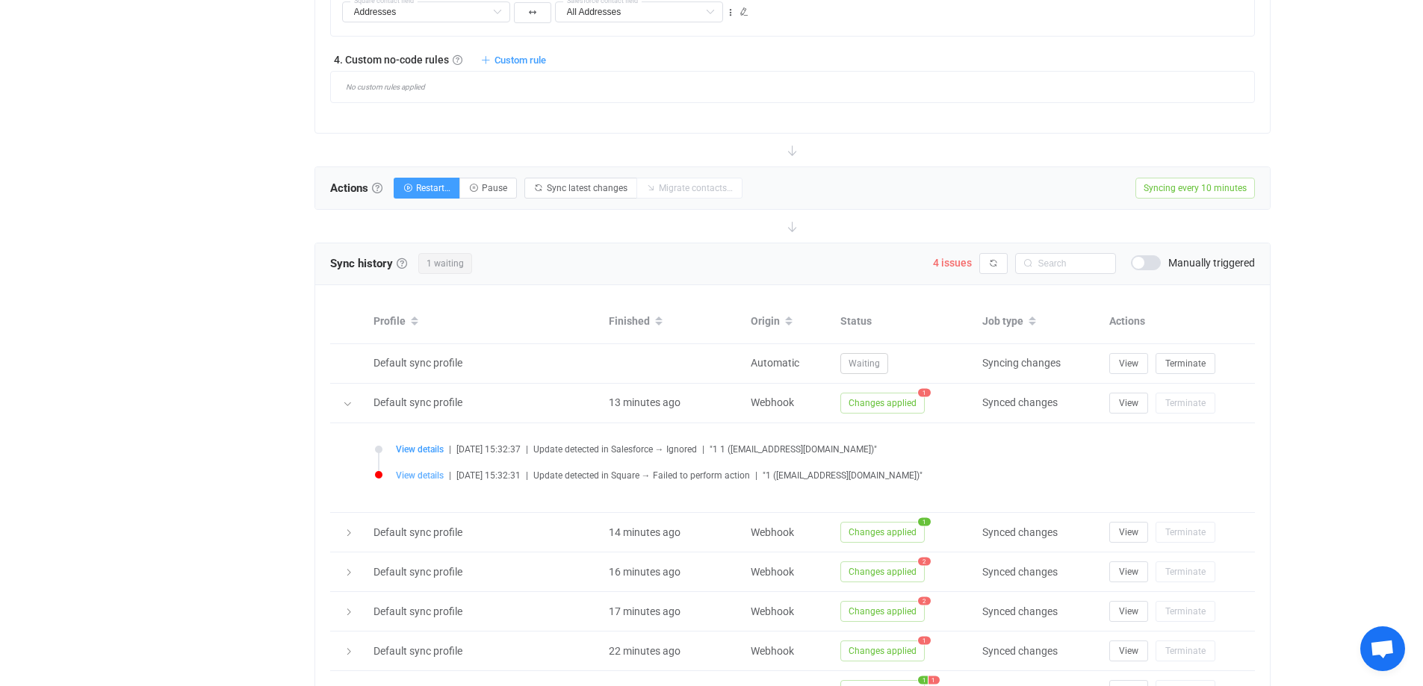
click at [414, 476] on span "View details" at bounding box center [420, 476] width 48 height 10
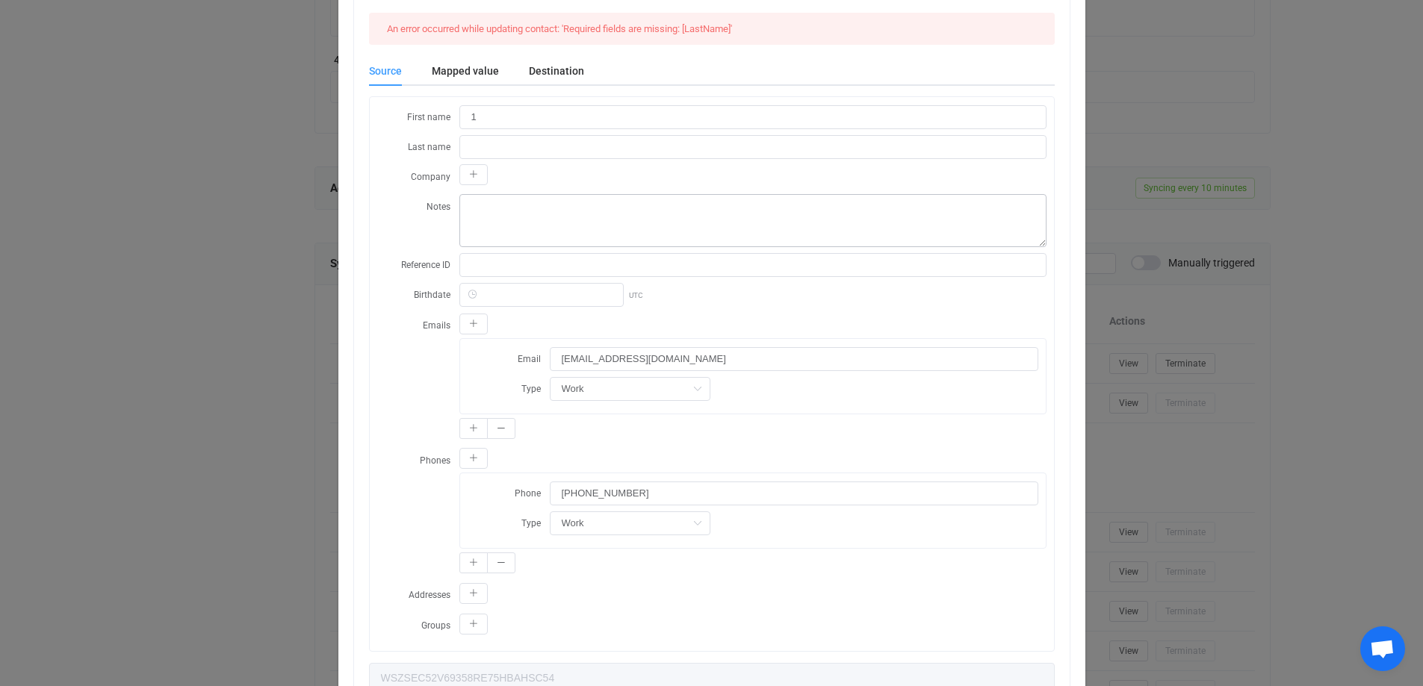
scroll to position [0, 0]
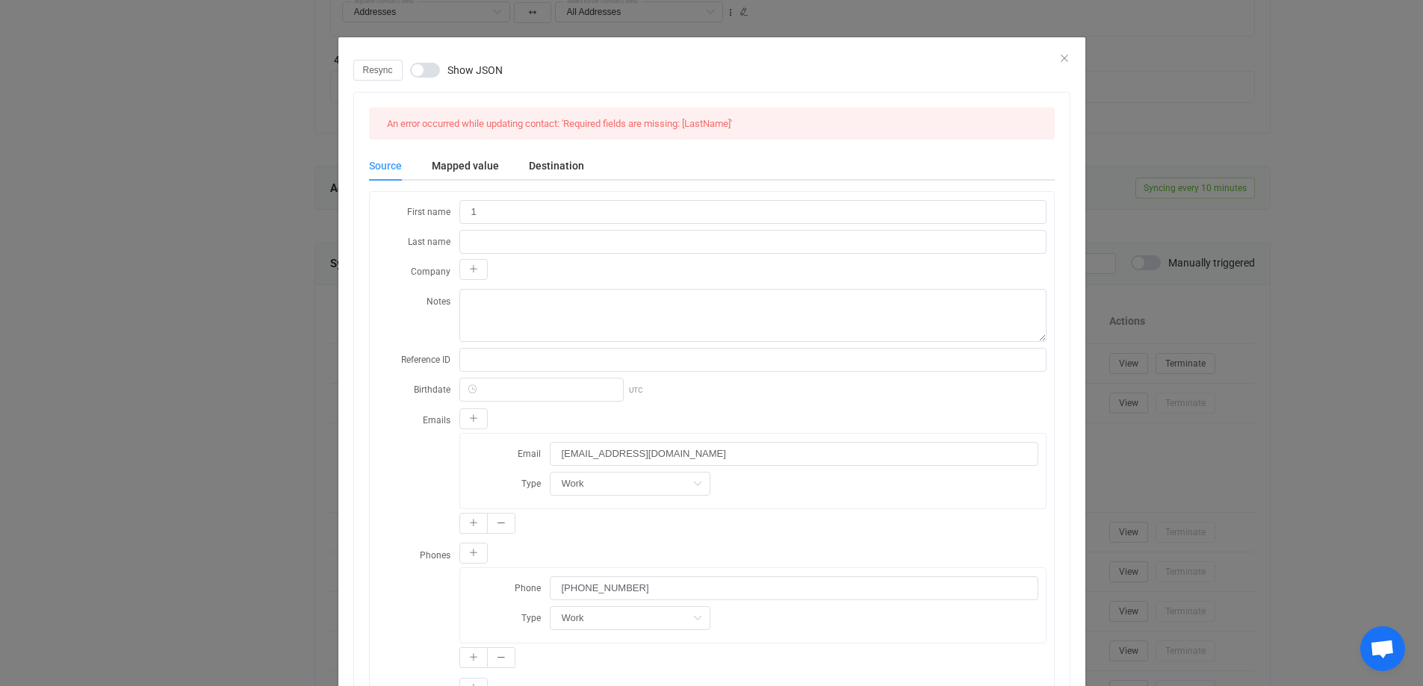
click at [220, 294] on div "Resync Show JSON An error occurred while updating contact: 'Required fields are…" at bounding box center [711, 343] width 1423 height 686
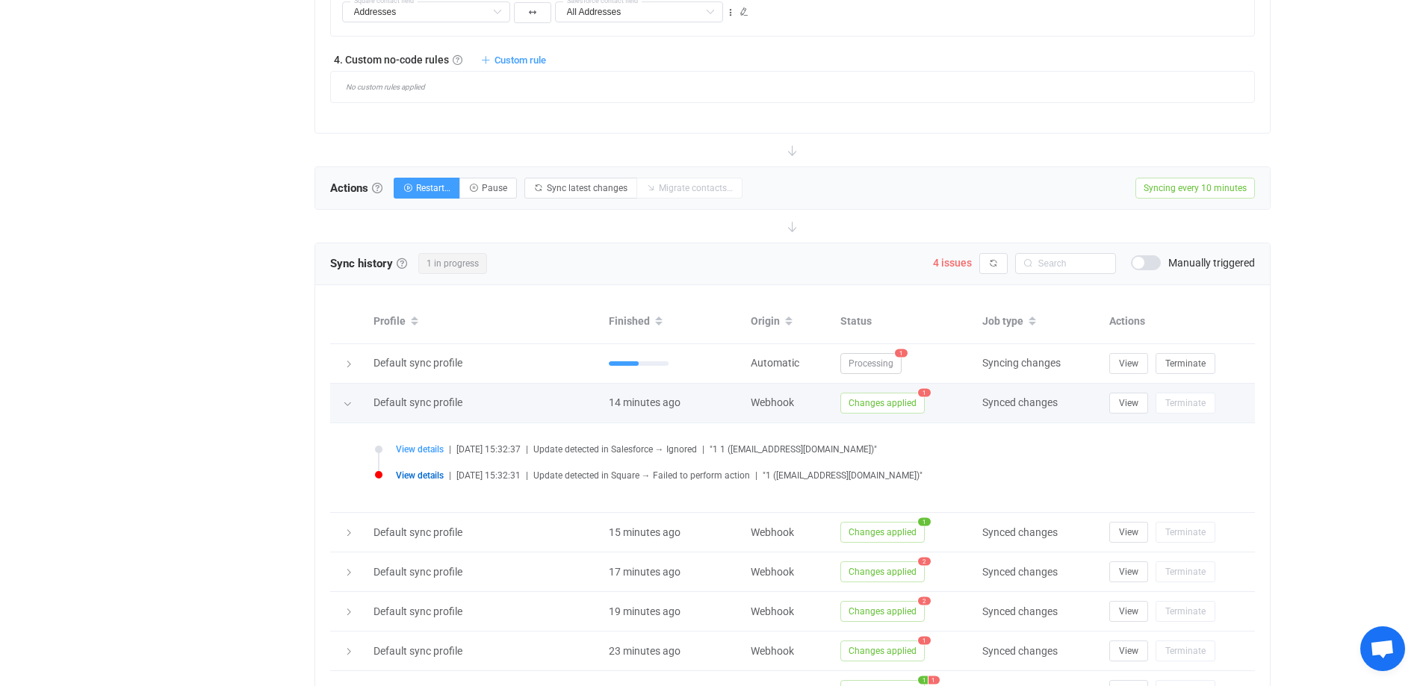
click at [350, 406] on icon at bounding box center [347, 404] width 9 height 9
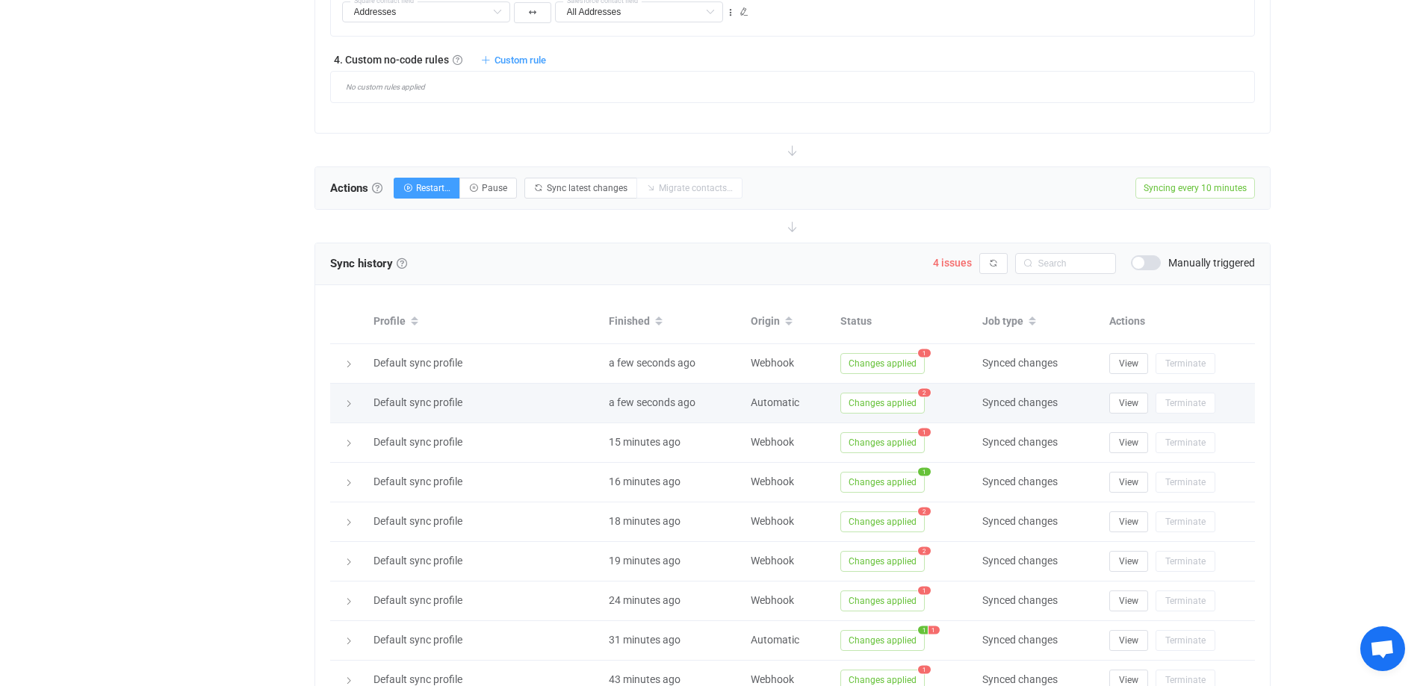
click at [874, 403] on span "Changes applied" at bounding box center [882, 403] width 84 height 21
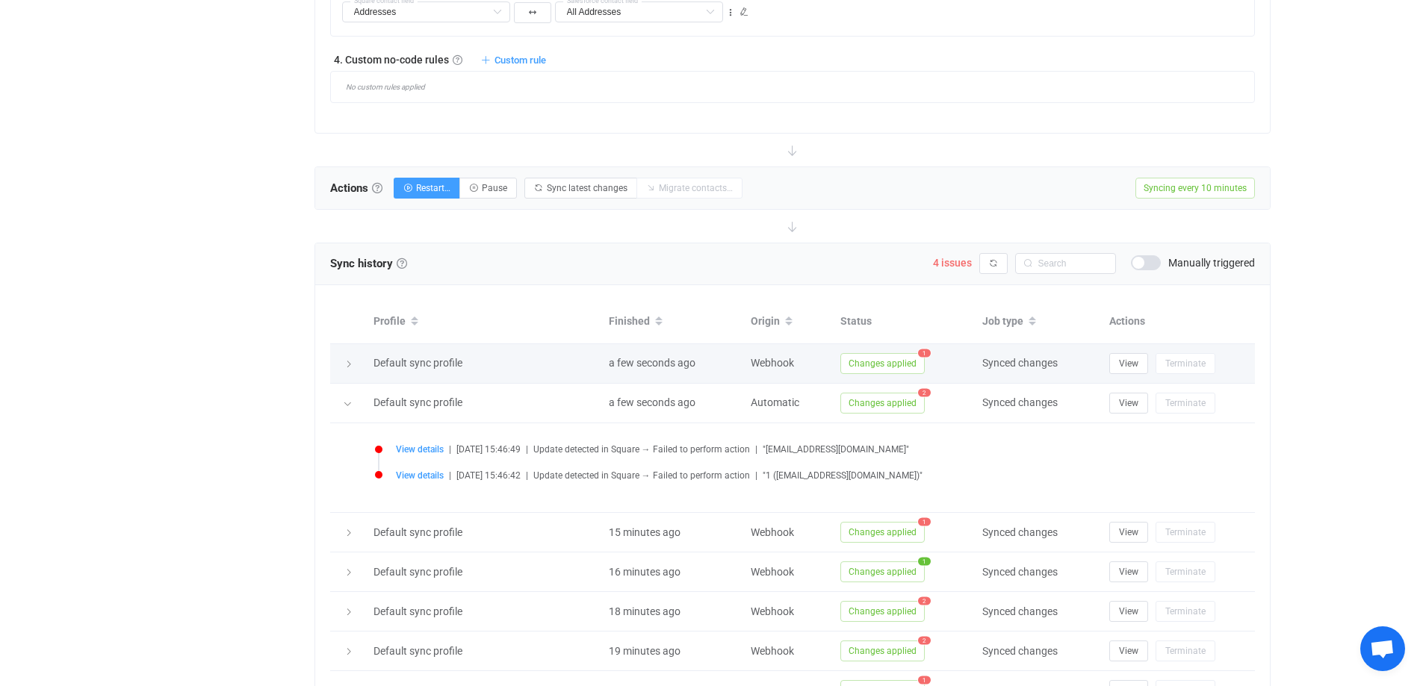
click at [883, 364] on span "Changes applied" at bounding box center [882, 363] width 84 height 21
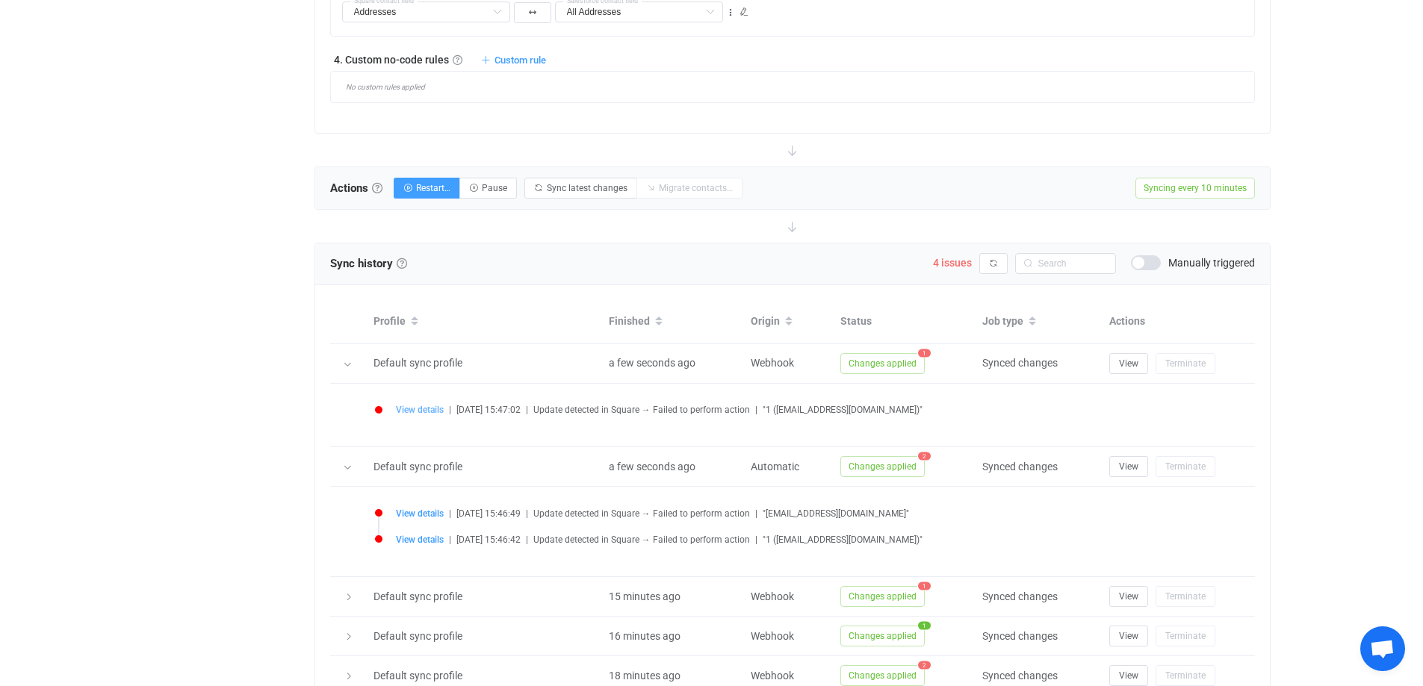
click at [409, 409] on span "View details" at bounding box center [420, 410] width 48 height 10
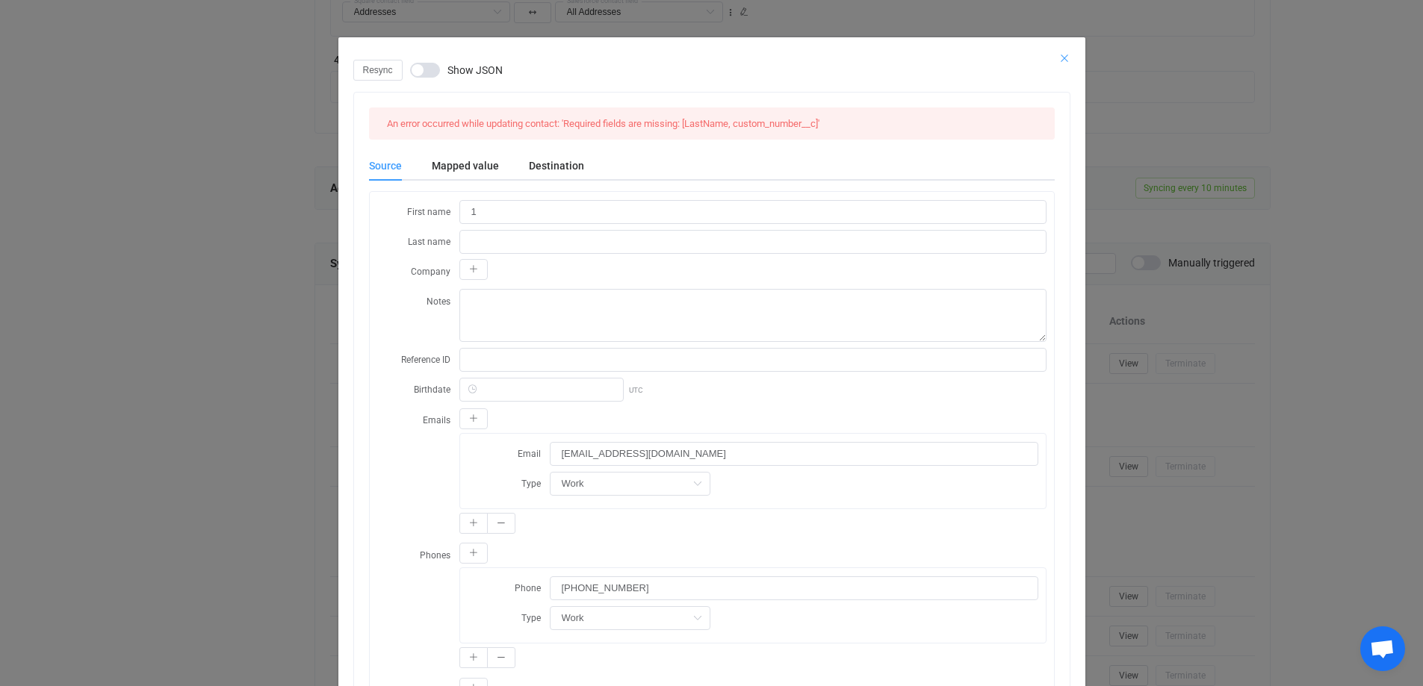
click at [1058, 58] on icon "Close" at bounding box center [1064, 58] width 12 height 12
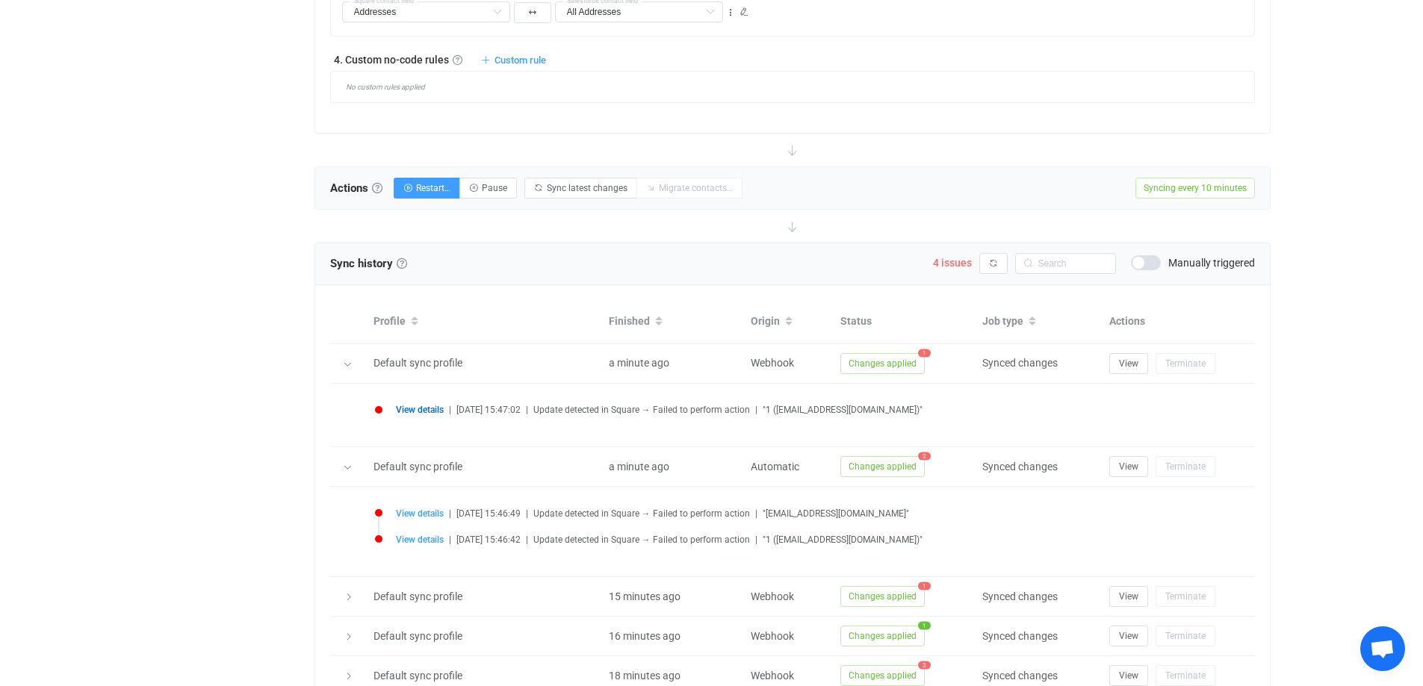
click at [429, 412] on span "View details" at bounding box center [420, 410] width 48 height 10
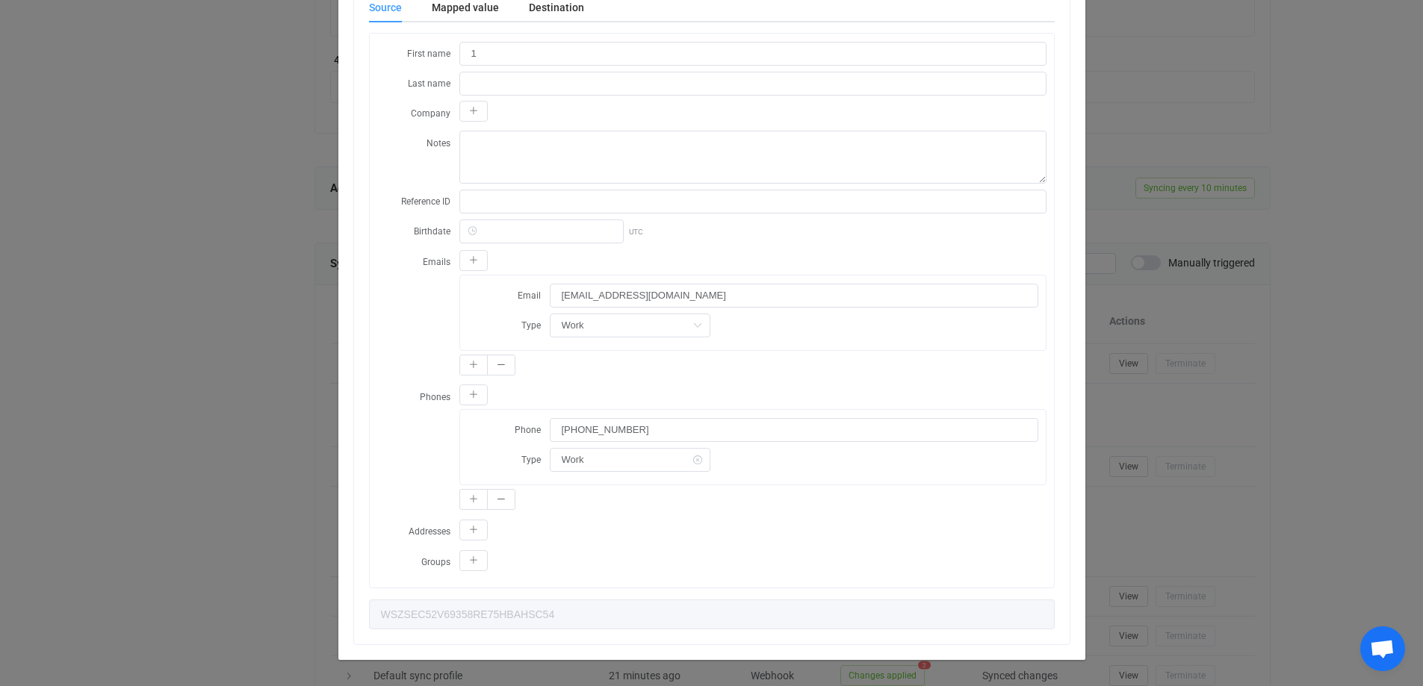
scroll to position [161, 0]
click at [631, 427] on input "[PHONE_NUMBER]" at bounding box center [794, 428] width 488 height 24
click at [770, 529] on div "dialog" at bounding box center [752, 529] width 587 height 25
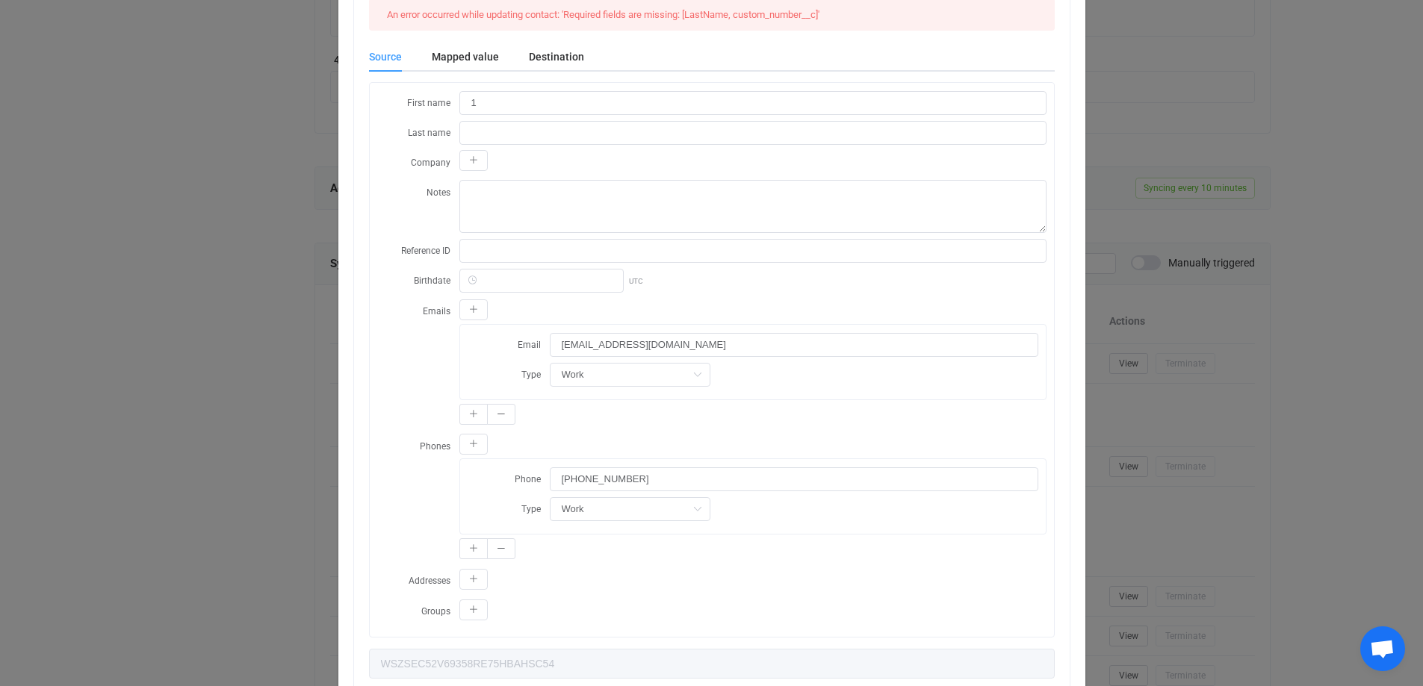
scroll to position [0, 0]
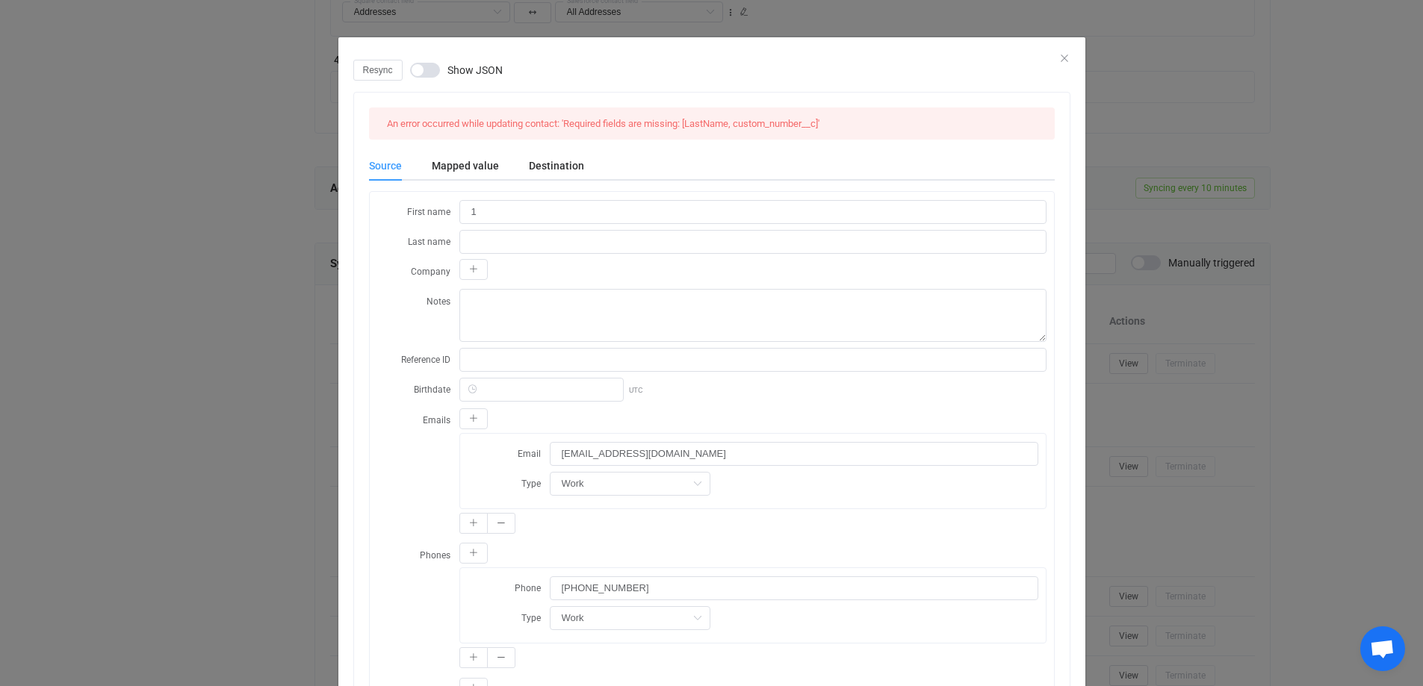
click at [412, 70] on span "dialog" at bounding box center [425, 70] width 30 height 15
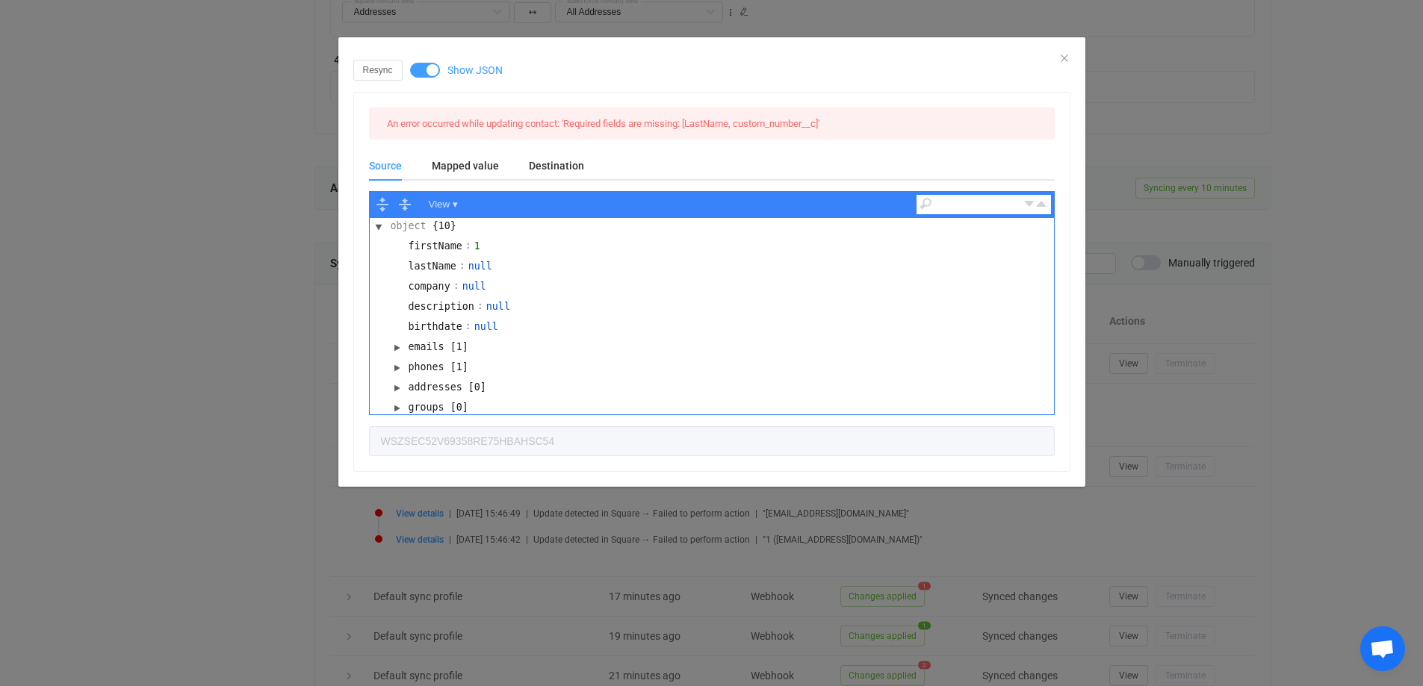
click at [421, 72] on span "dialog" at bounding box center [425, 70] width 30 height 15
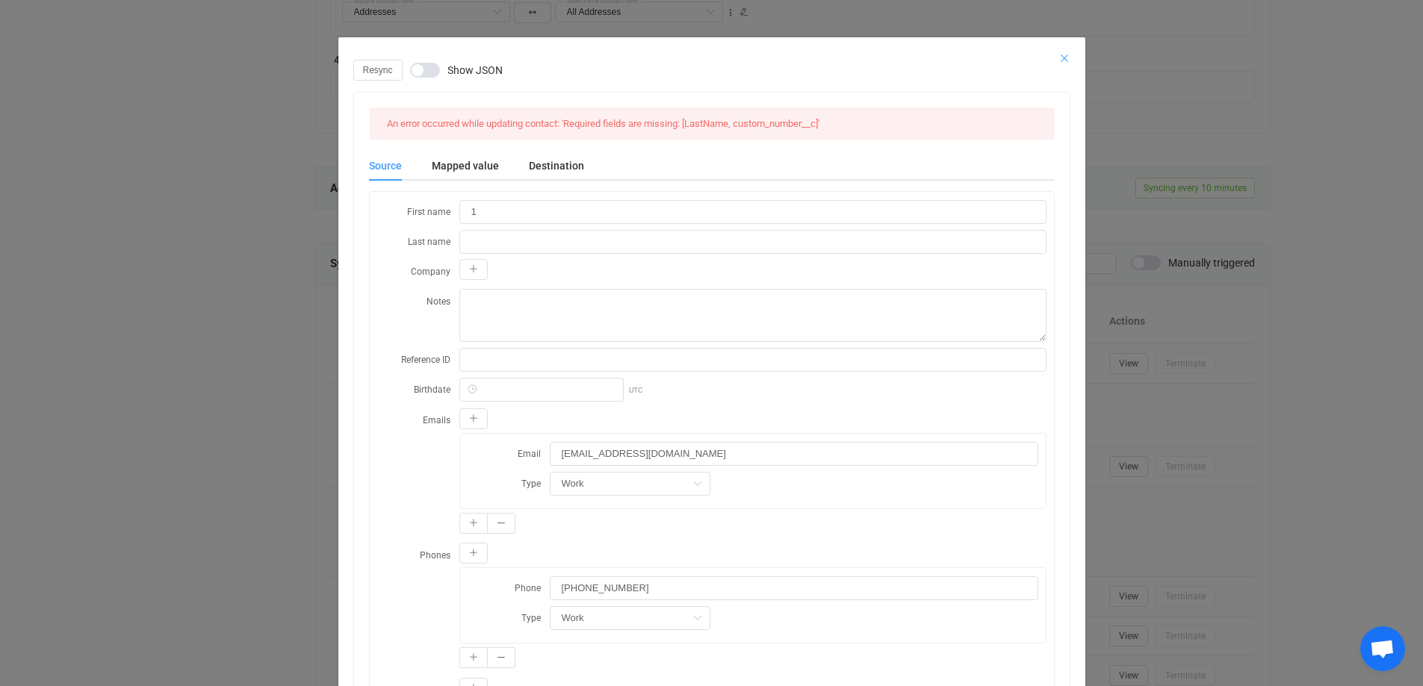
click at [1058, 59] on icon "Close" at bounding box center [1064, 58] width 12 height 12
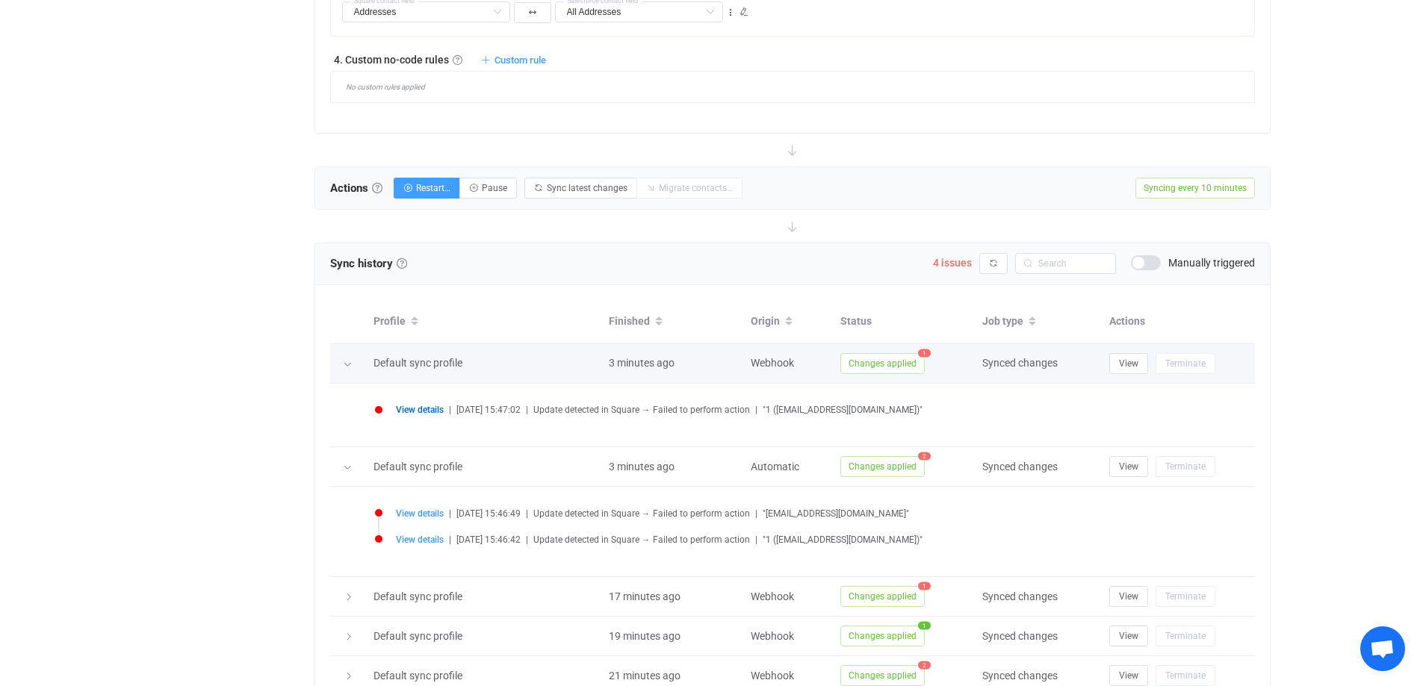
click at [338, 368] on div at bounding box center [348, 363] width 36 height 15
click at [355, 420] on td "View details | [DATE] 15:47:02 | Update detected in Square → Failed to perform …" at bounding box center [792, 416] width 925 height 64
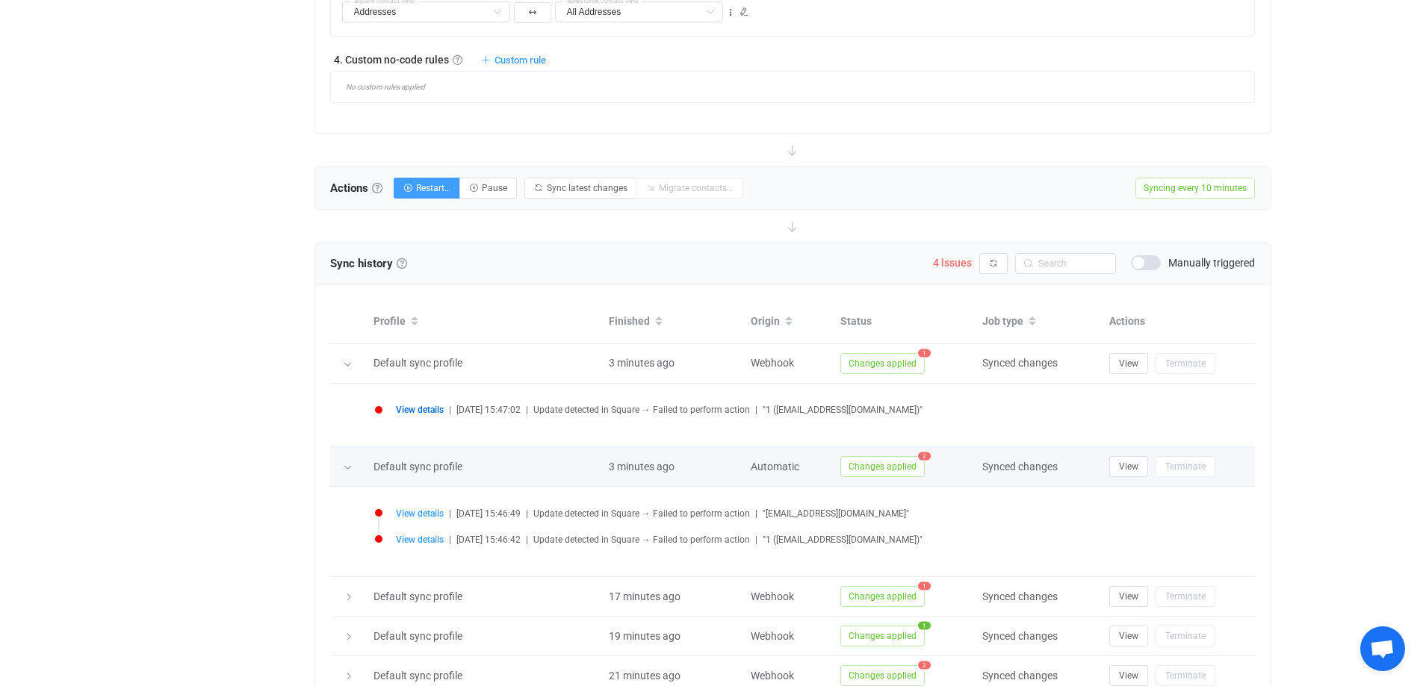
click at [359, 479] on td at bounding box center [348, 467] width 36 height 40
click at [353, 469] on div at bounding box center [348, 466] width 15 height 21
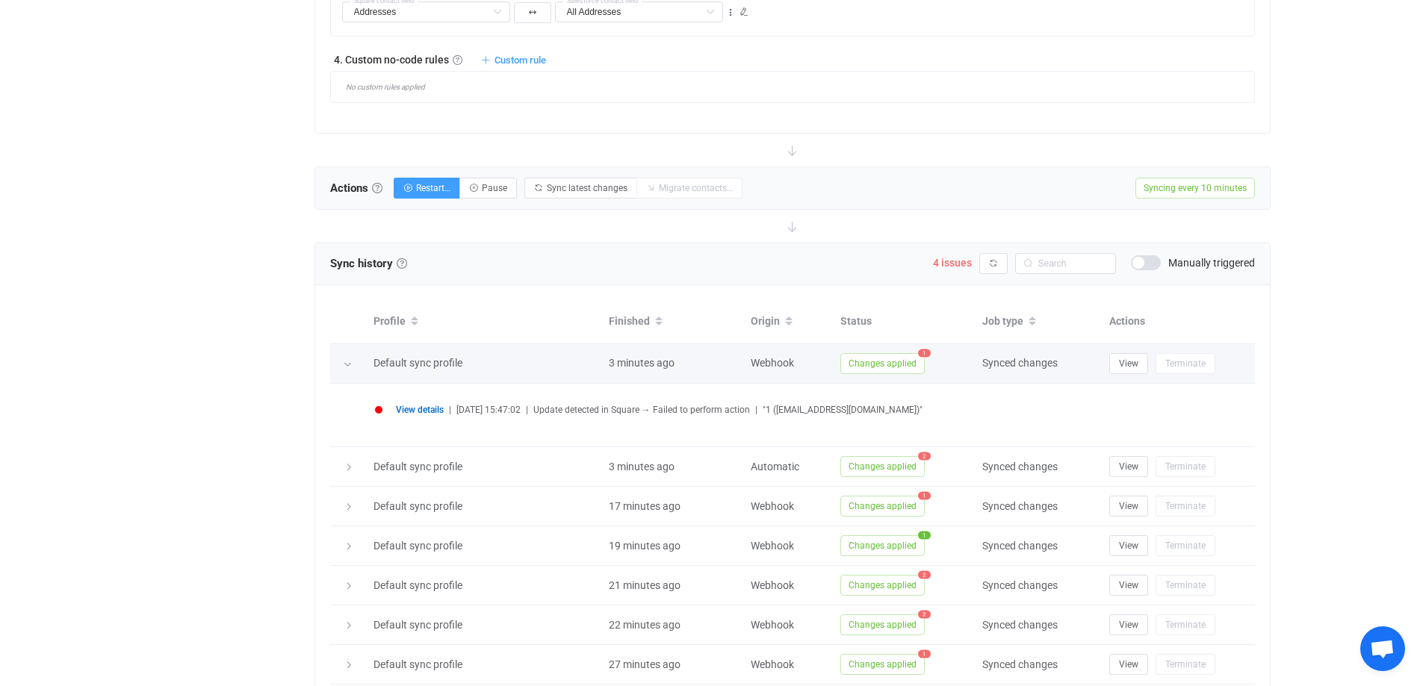
click at [345, 366] on icon at bounding box center [347, 364] width 9 height 9
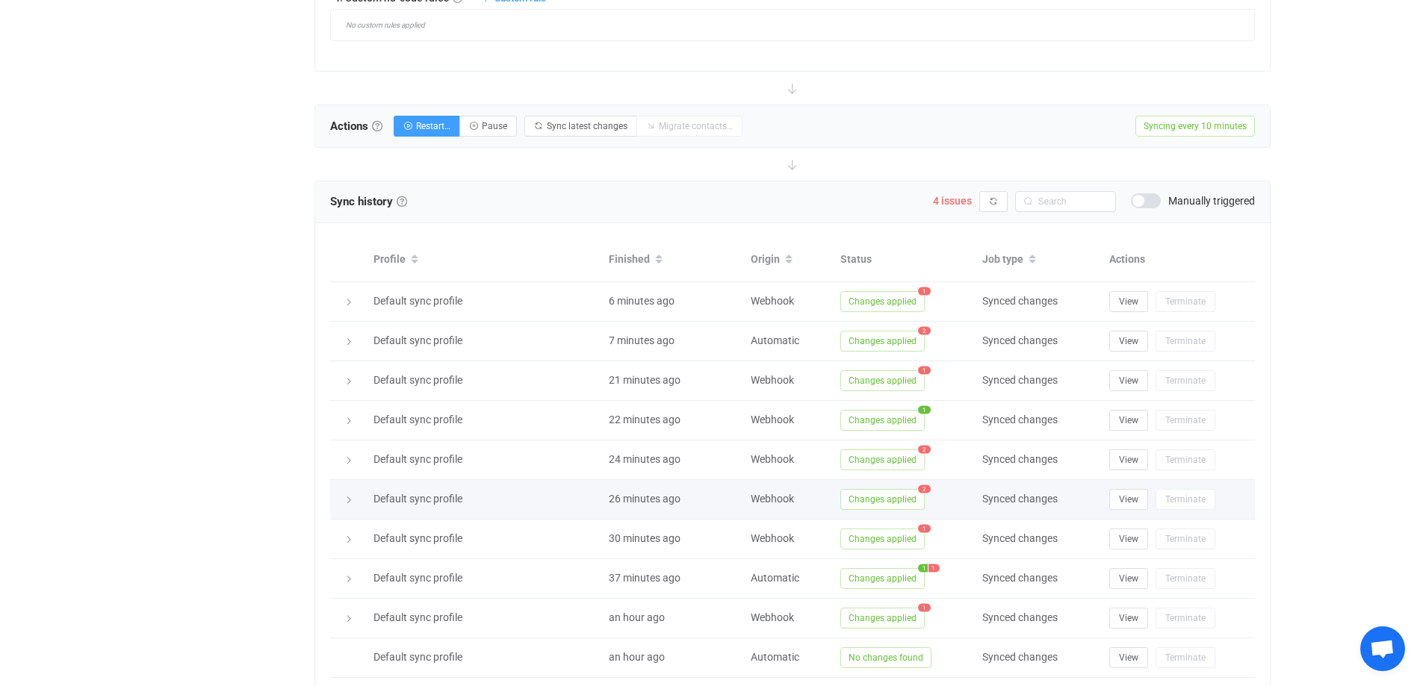
scroll to position [1073, 0]
